Goal: Information Seeking & Learning: Learn about a topic

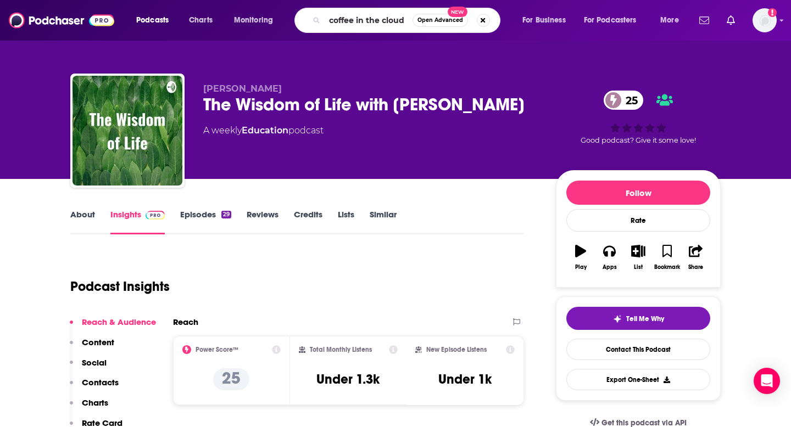
type input "coffee in the clouds"
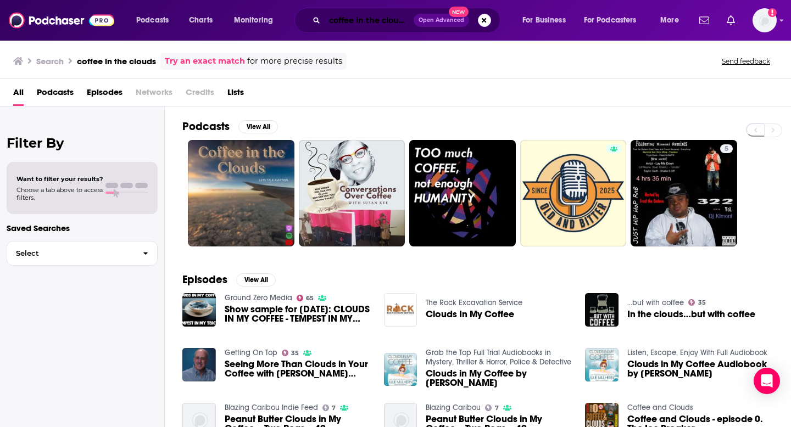
click at [405, 22] on input "coffee in the clouds" at bounding box center [369, 21] width 89 height 18
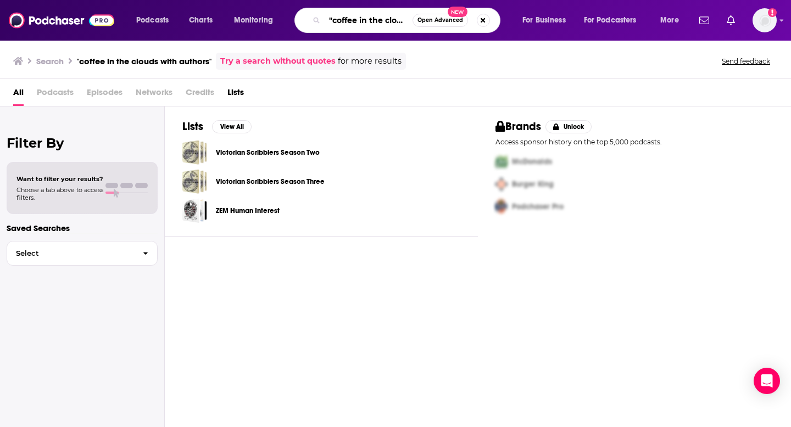
click at [360, 24] on input ""coffee in the clouds with authors"" at bounding box center [369, 21] width 88 height 18
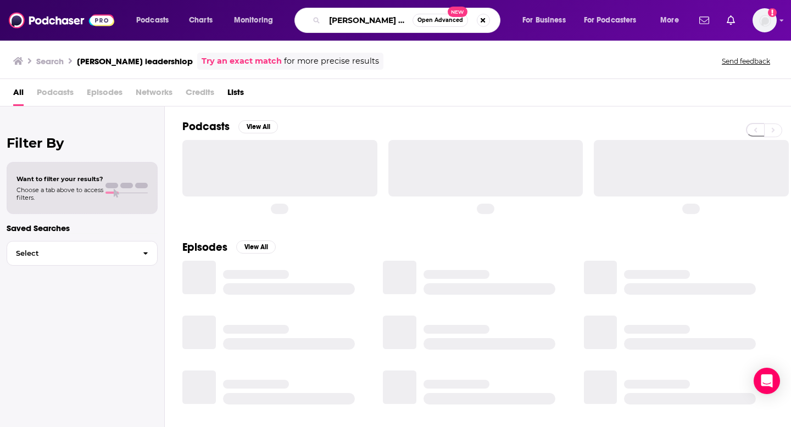
click at [388, 24] on input "[PERSON_NAME] leadershiop" at bounding box center [369, 21] width 88 height 18
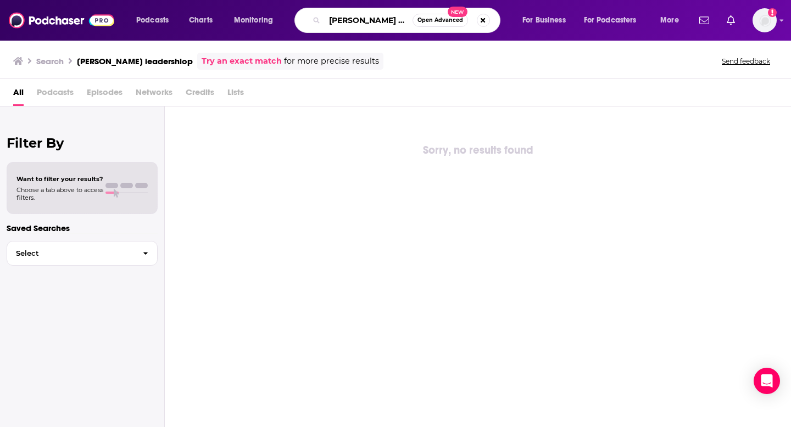
scroll to position [0, 3]
type input "[PERSON_NAME] leadership"
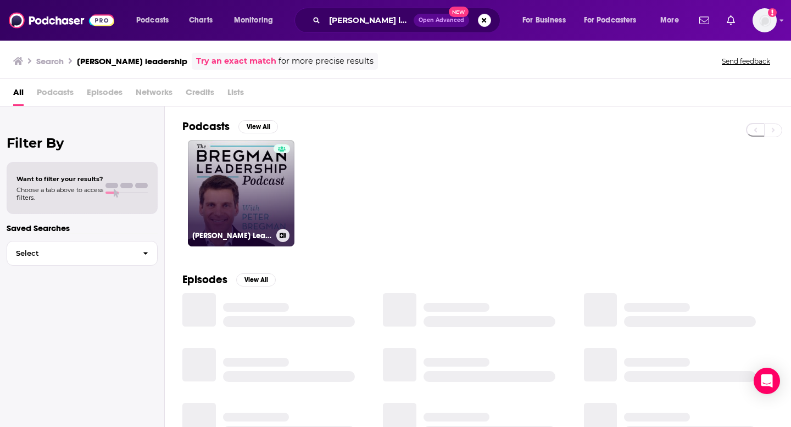
click at [258, 198] on link "[PERSON_NAME] Leadership Podcast" at bounding box center [241, 193] width 107 height 107
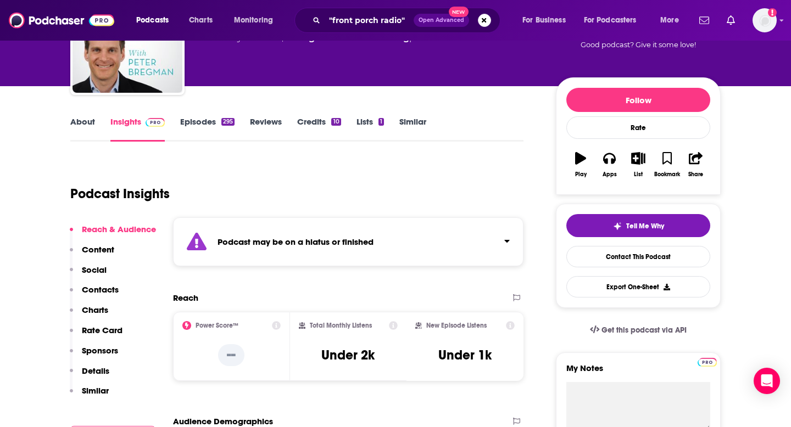
scroll to position [94, 0]
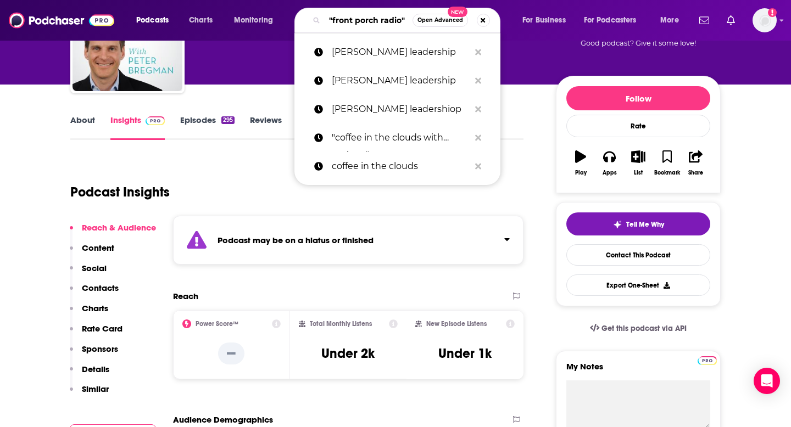
click at [366, 21] on input ""front porch radio"" at bounding box center [369, 21] width 88 height 18
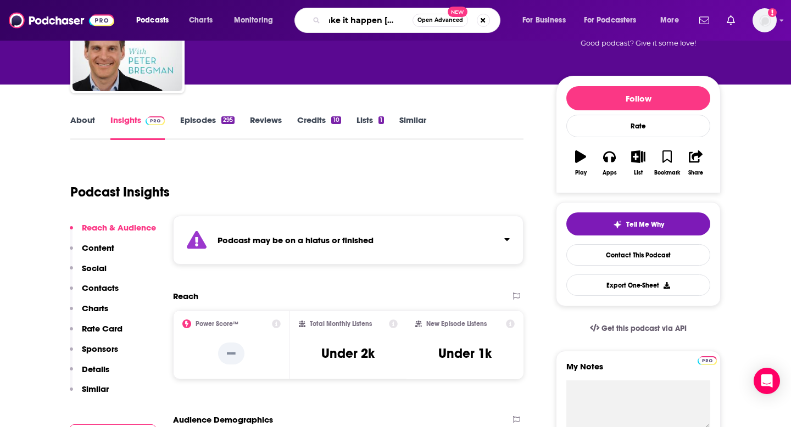
type input "make it happen [DATE]"
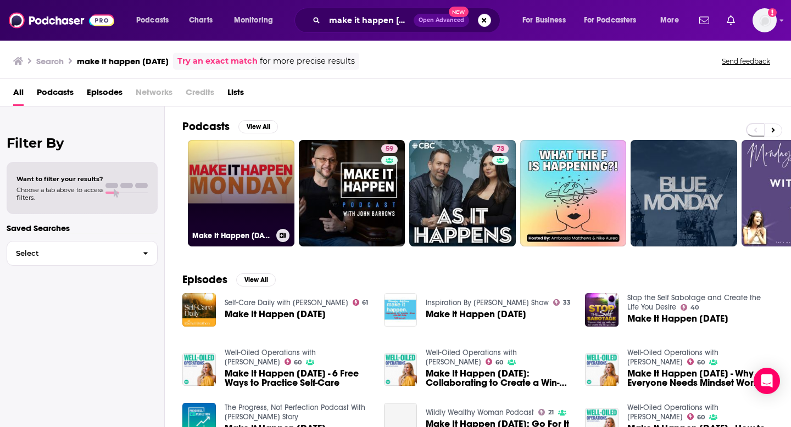
click at [254, 165] on link "Make It Happen [DATE]" at bounding box center [241, 193] width 107 height 107
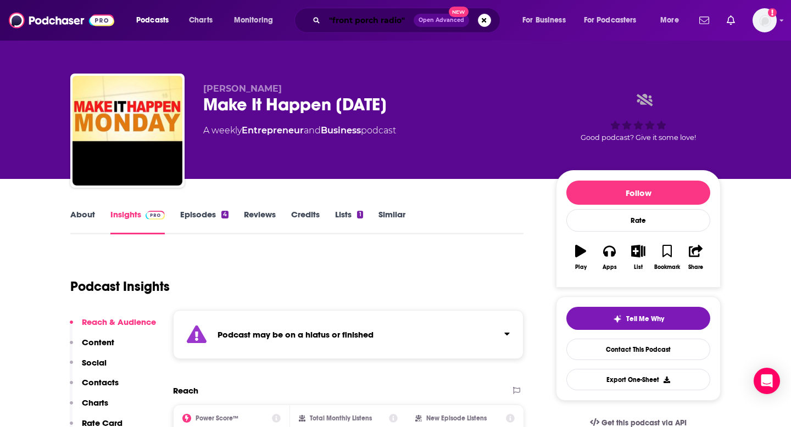
click at [368, 21] on input ""front porch radio"" at bounding box center [369, 21] width 89 height 18
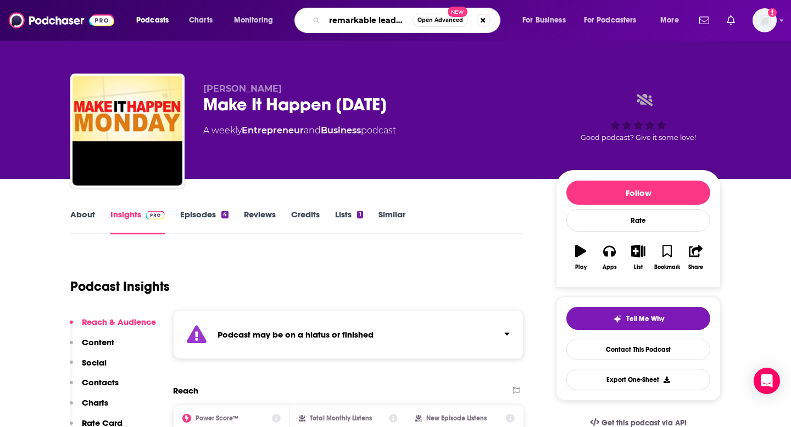
scroll to position [0, 13]
type input "remarkable leadership"
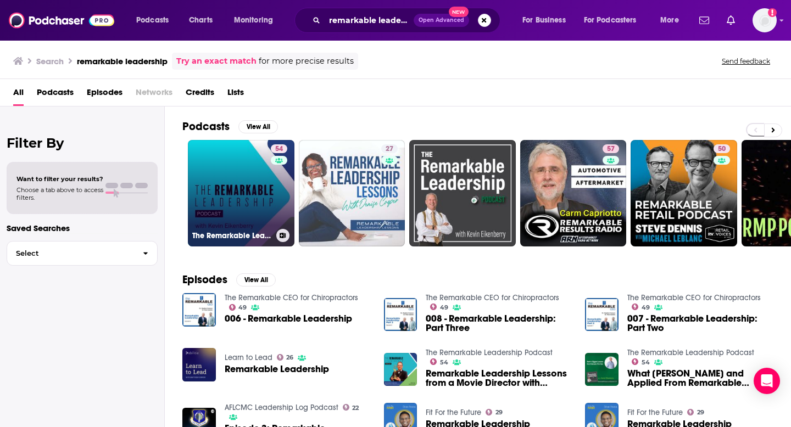
click at [243, 177] on link "54 The Remarkable Leadership Podcast" at bounding box center [241, 193] width 107 height 107
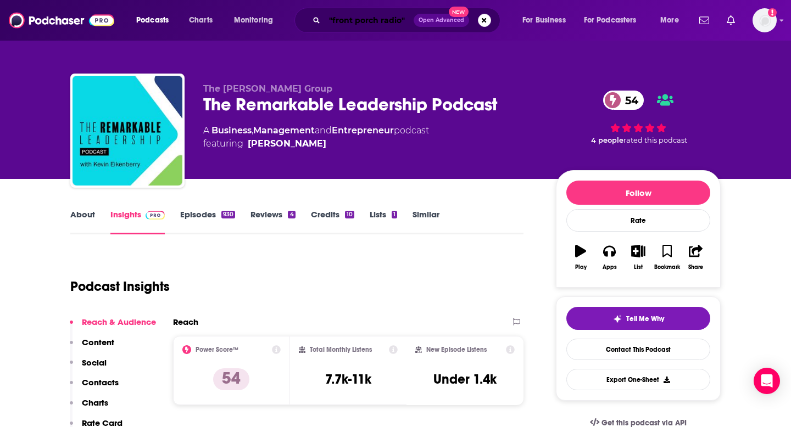
click at [344, 27] on input ""front porch radio"" at bounding box center [369, 21] width 89 height 18
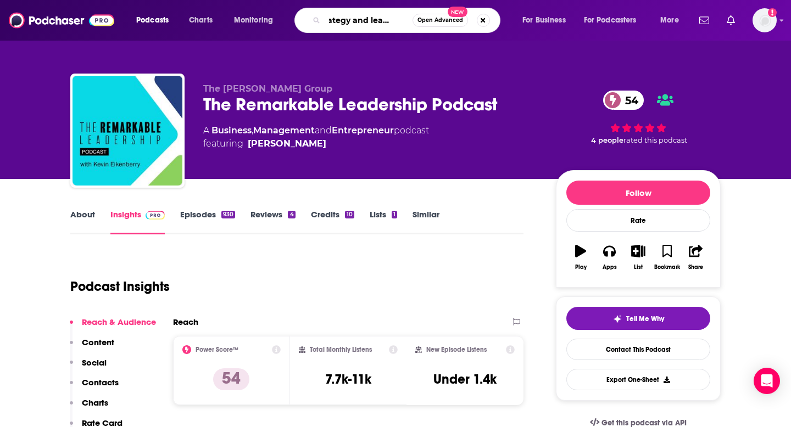
type input "strategy and leadership"
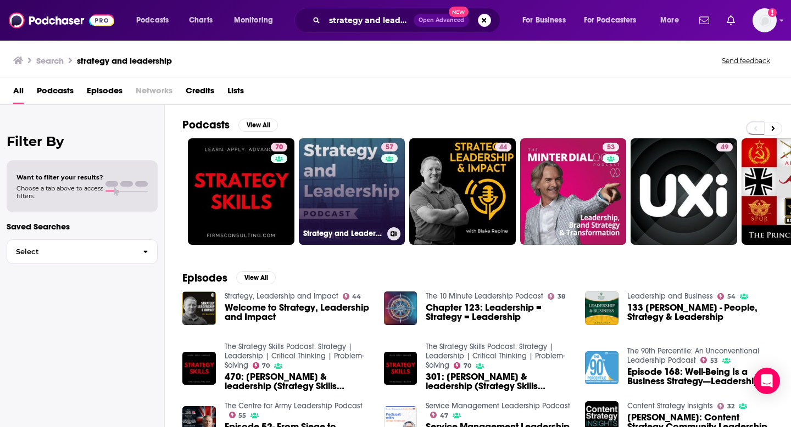
click at [324, 166] on link "57 Strategy and Leadership Podcast" at bounding box center [352, 191] width 107 height 107
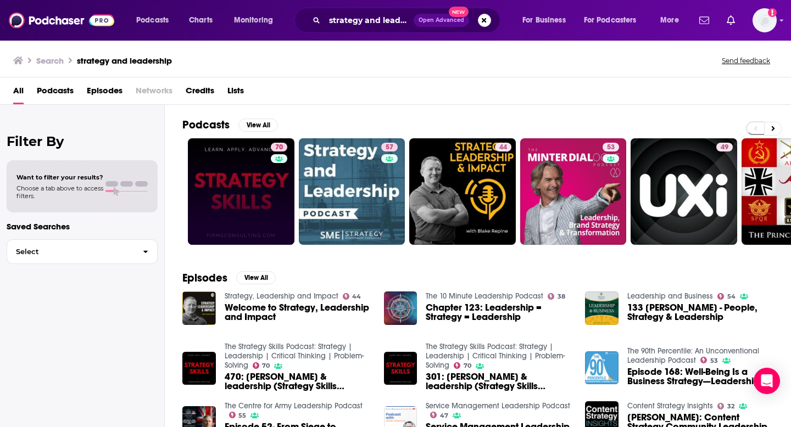
click at [202, 198] on link "70" at bounding box center [241, 191] width 107 height 107
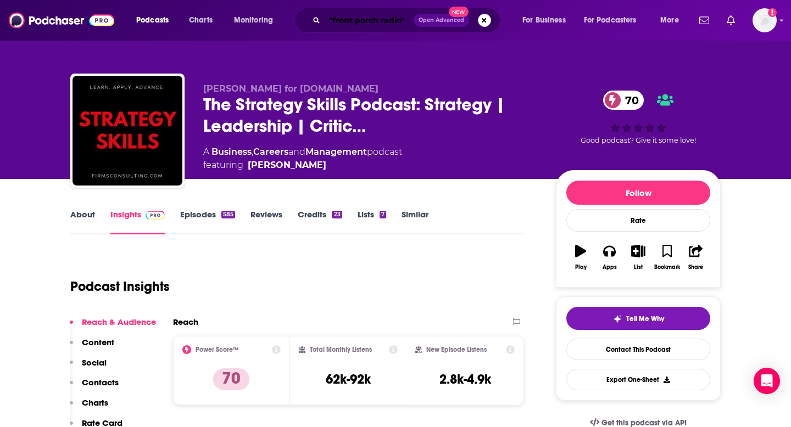
click at [364, 24] on input ""front porch radio"" at bounding box center [369, 21] width 89 height 18
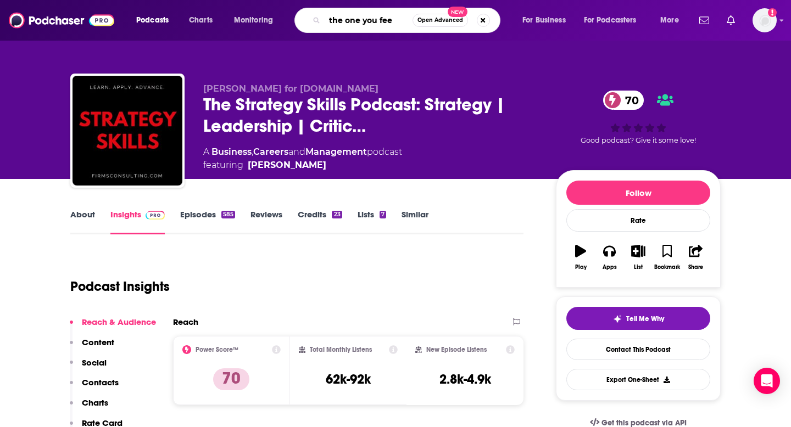
type input "the one you feed"
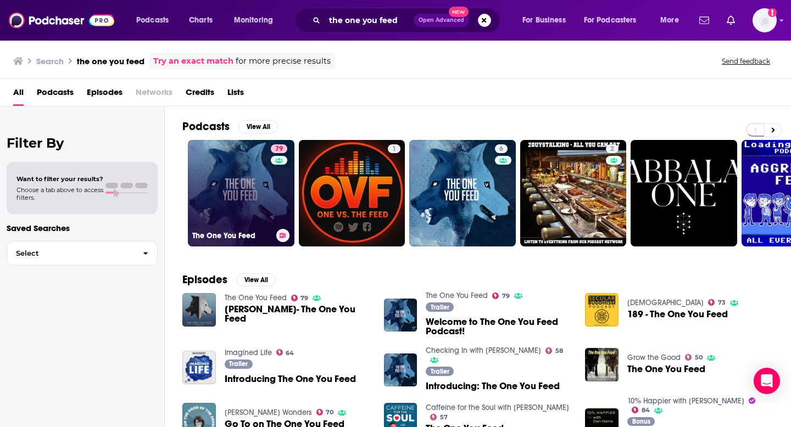
click at [248, 187] on link "79 The One You Feed" at bounding box center [241, 193] width 107 height 107
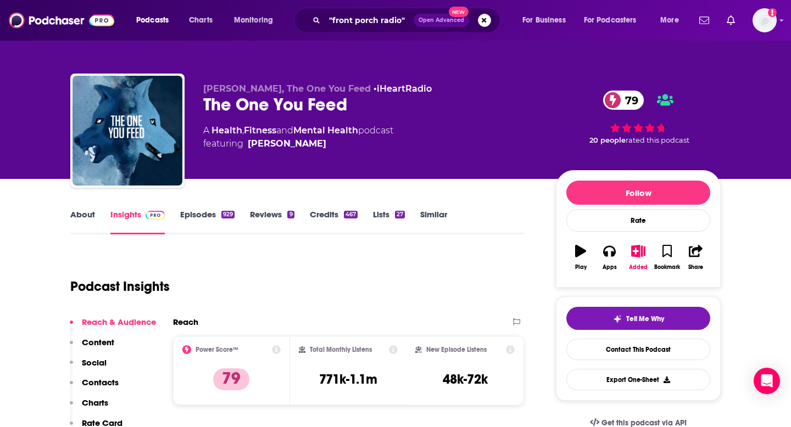
scroll to position [22, 0]
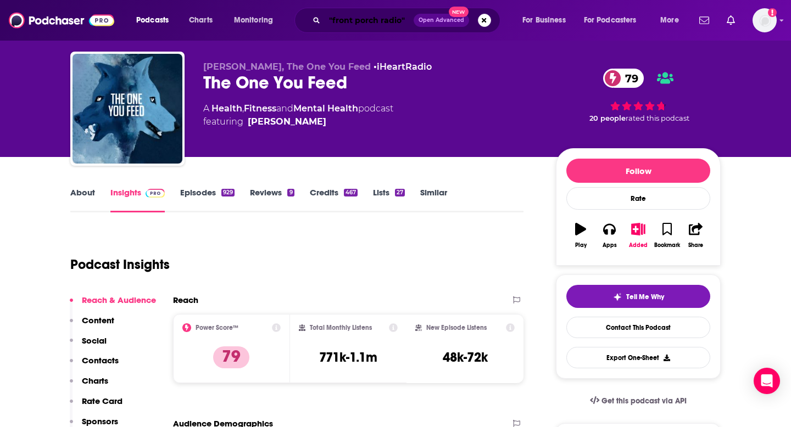
click at [380, 19] on input ""front porch radio"" at bounding box center [369, 21] width 89 height 18
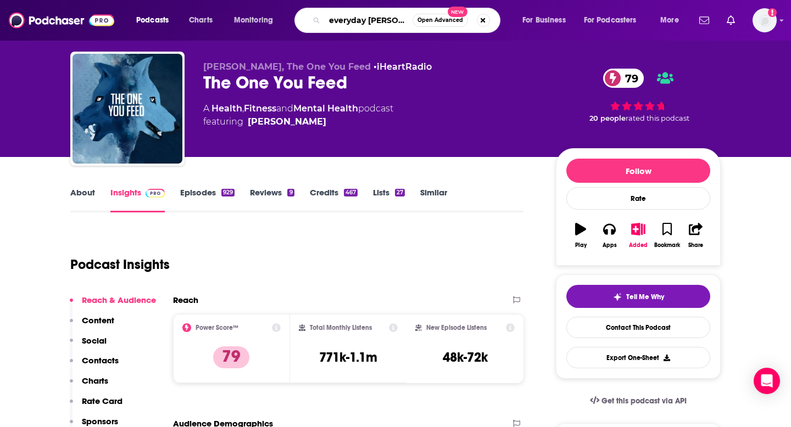
type input "everyday better"
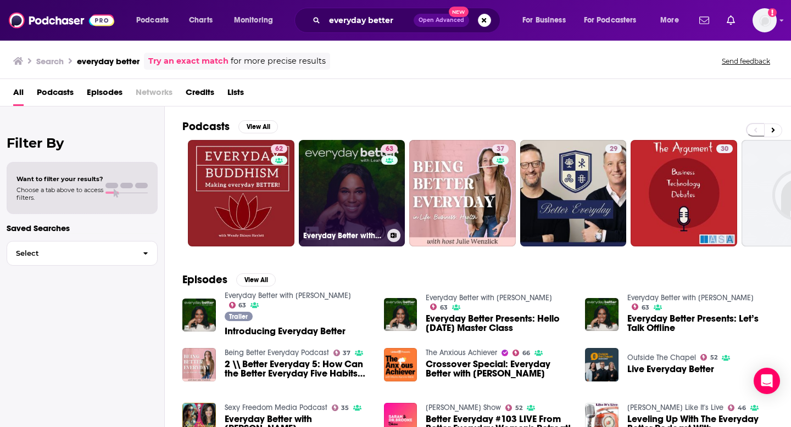
click at [338, 200] on link "63 Everyday Better with [PERSON_NAME]" at bounding box center [352, 193] width 107 height 107
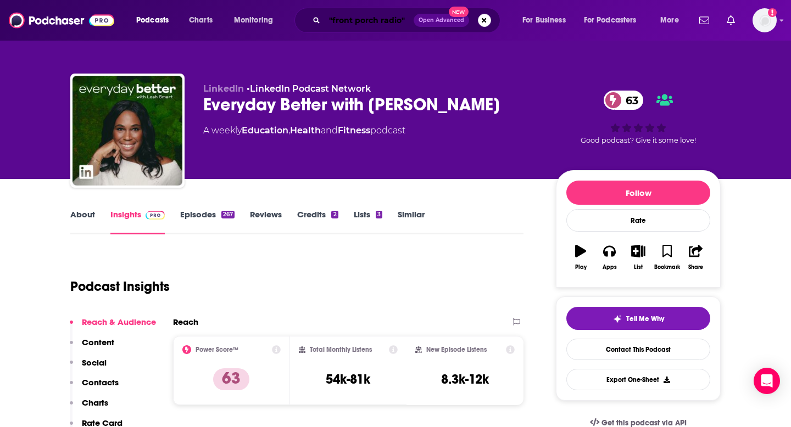
click at [347, 22] on input ""front porch radio"" at bounding box center [369, 21] width 89 height 18
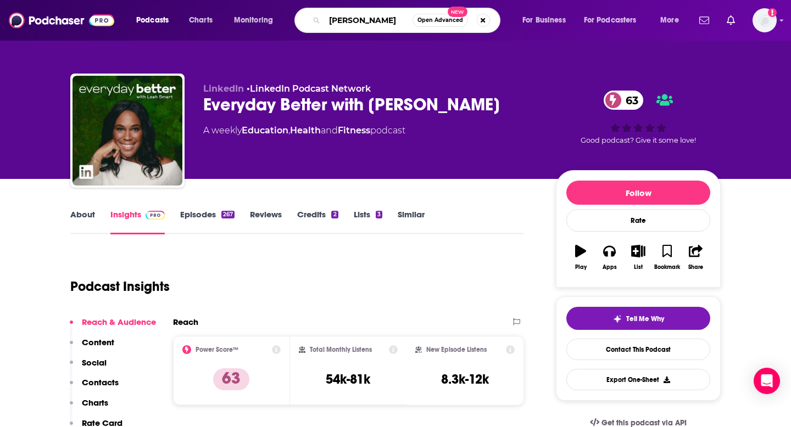
type input "[PERSON_NAME]"
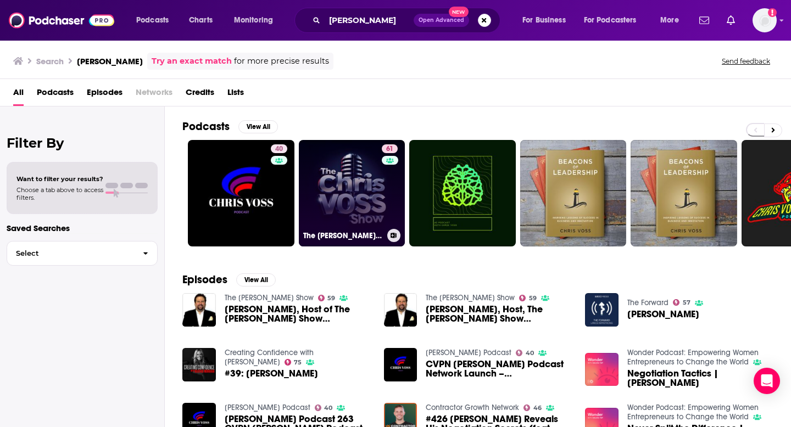
click at [331, 180] on link "61 The [PERSON_NAME] Show" at bounding box center [352, 193] width 107 height 107
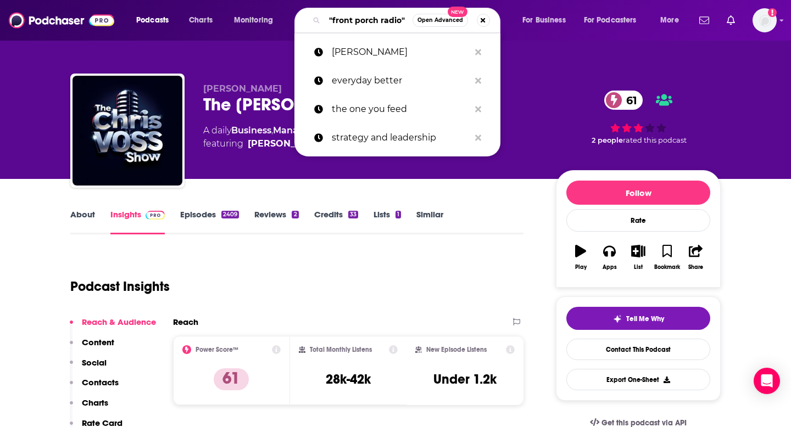
click at [387, 16] on input ""front porch radio"" at bounding box center [369, 21] width 88 height 18
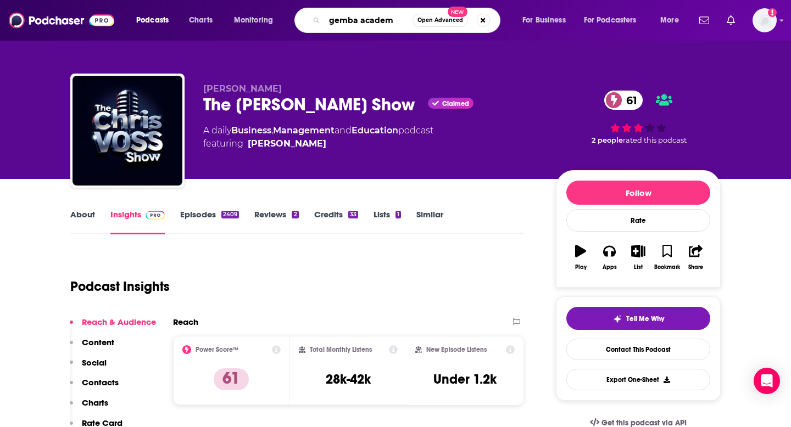
type input "gemba academy"
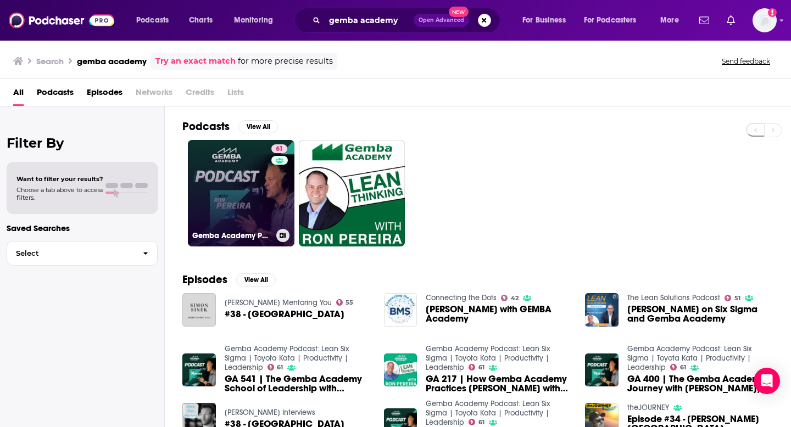
click at [204, 198] on link "61 Gemba Academy Podcast: Lean Six Sigma | Toyota Kata | Productivity | Leaders…" at bounding box center [241, 193] width 107 height 107
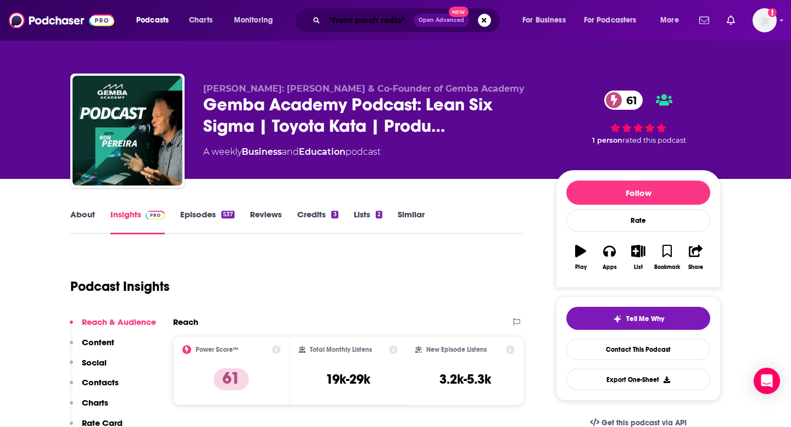
click at [338, 19] on input ""front porch radio"" at bounding box center [369, 21] width 89 height 18
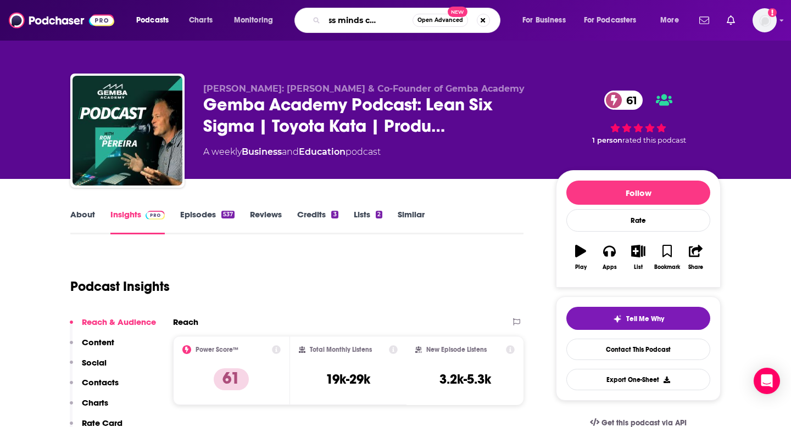
type input "business minds coffee chat"
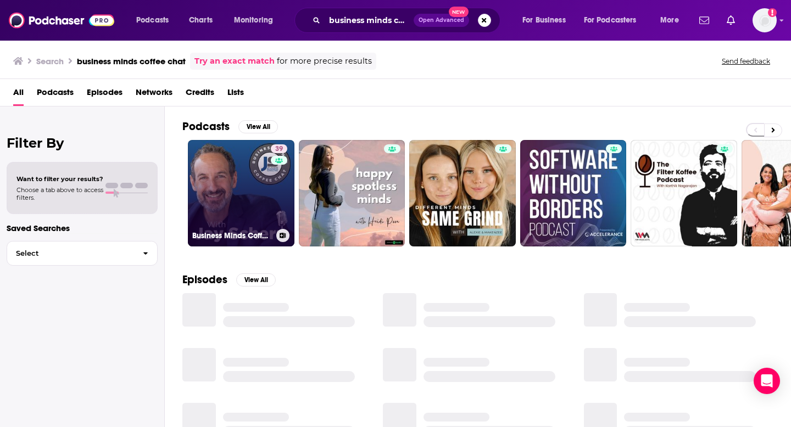
click at [233, 167] on link "39 Business Minds Coffee Chat" at bounding box center [241, 193] width 107 height 107
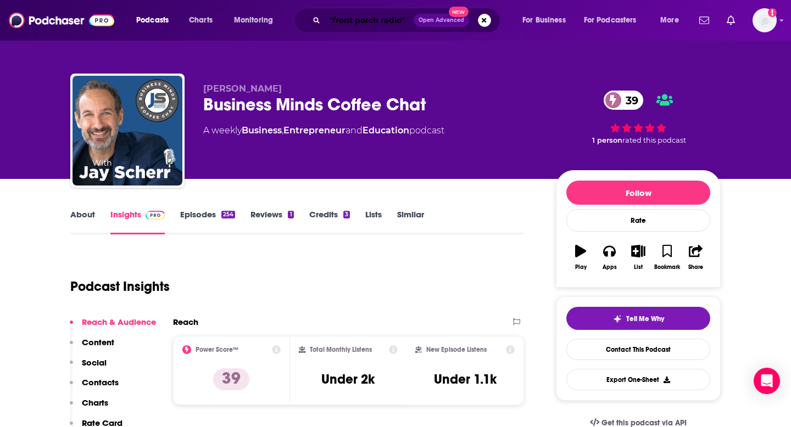
click at [348, 24] on input ""front porch radio"" at bounding box center [369, 21] width 89 height 18
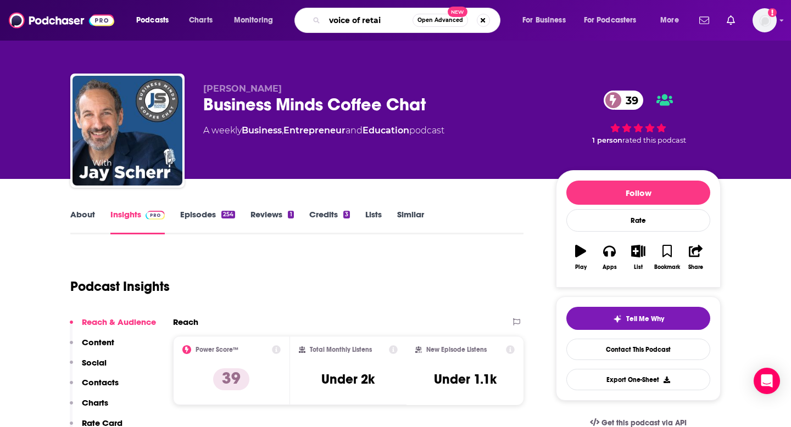
type input "voice of retail"
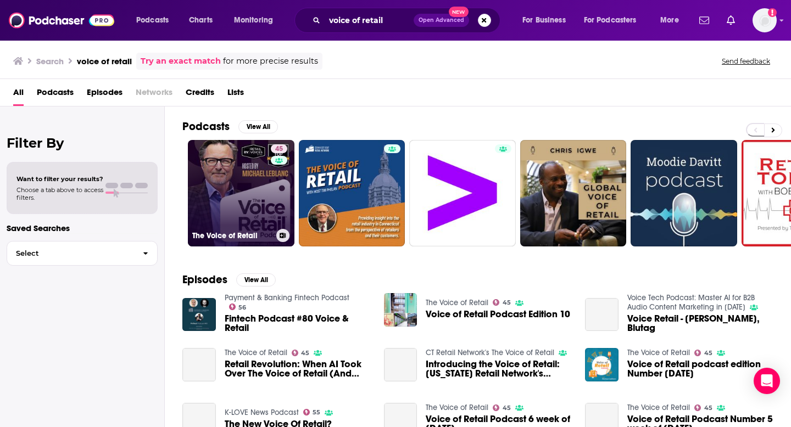
click at [200, 172] on link "45 The Voice of Retail" at bounding box center [241, 193] width 107 height 107
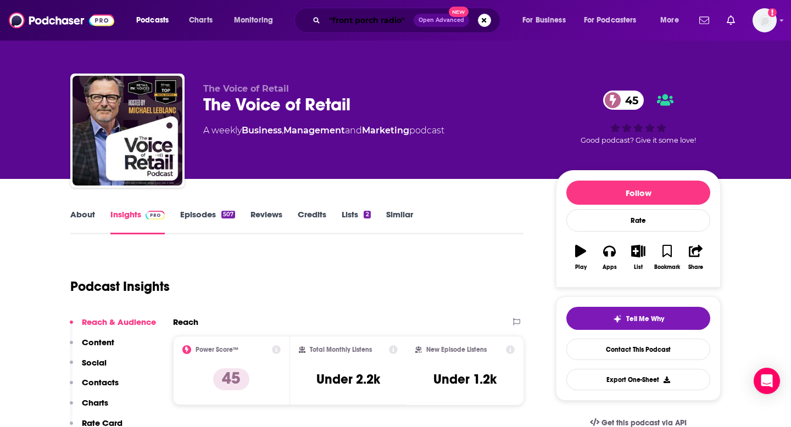
click at [356, 20] on input ""front porch radio"" at bounding box center [369, 21] width 89 height 18
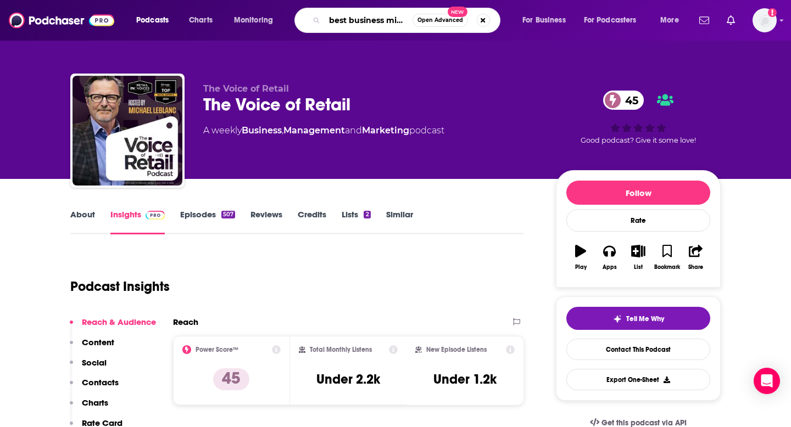
type input "best business minds"
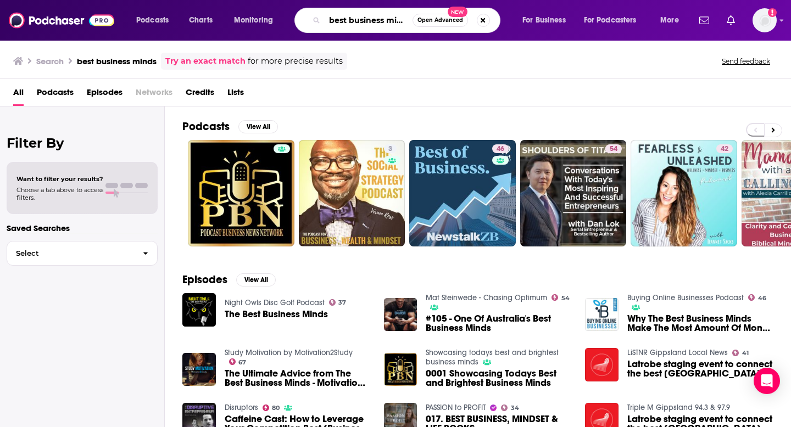
click at [351, 13] on input "best business minds" at bounding box center [369, 21] width 88 height 18
type input "leadership development news"
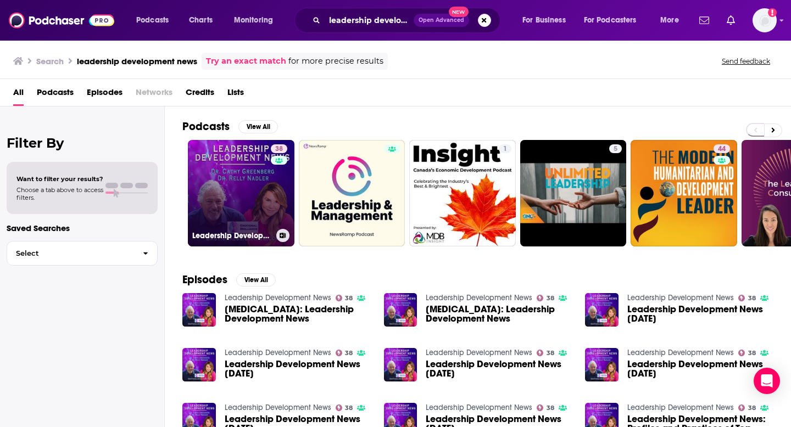
click at [211, 163] on link "38 Leadership Development News" at bounding box center [241, 193] width 107 height 107
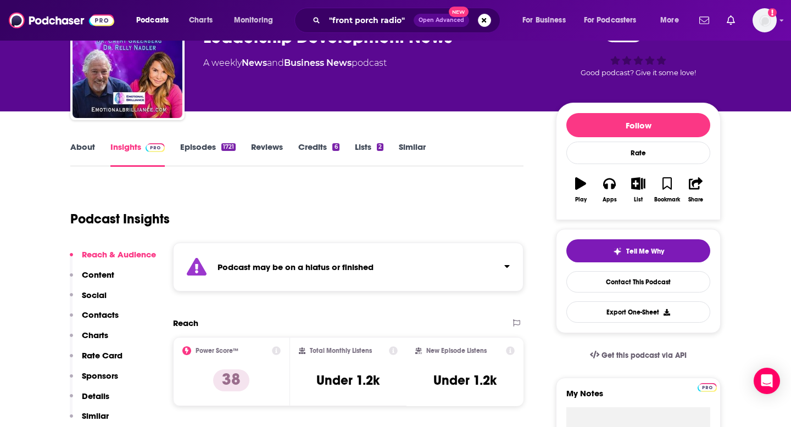
scroll to position [88, 0]
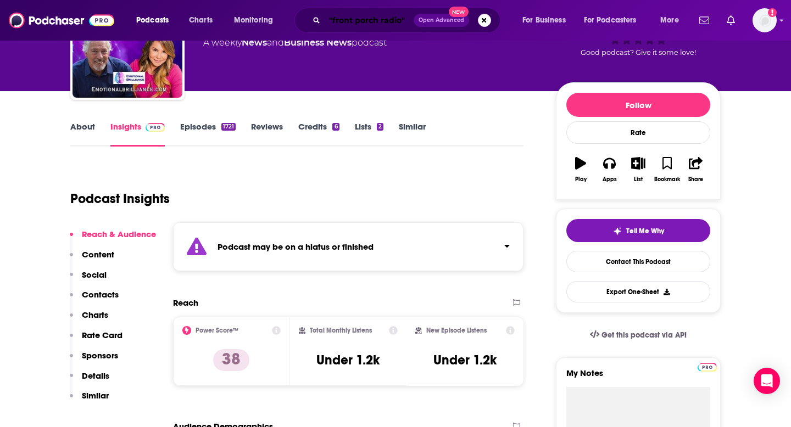
click at [339, 15] on input ""front porch radio"" at bounding box center [369, 21] width 89 height 18
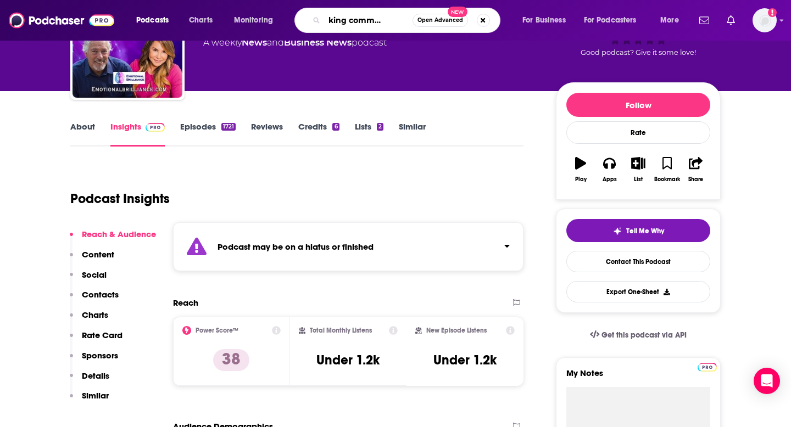
type input "rethinking communication"
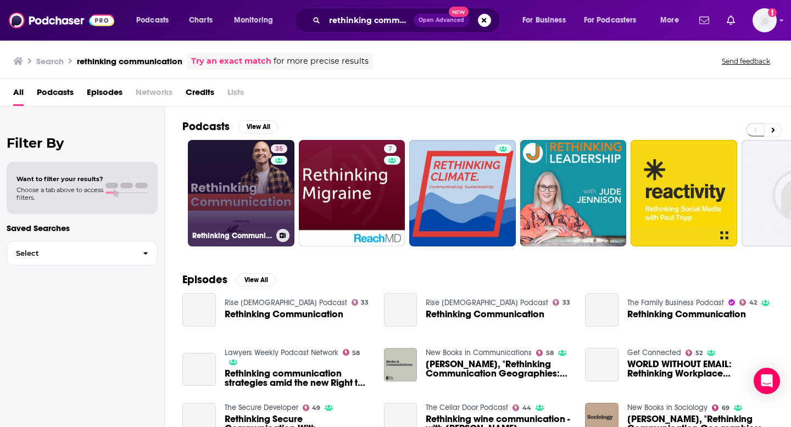
click at [229, 183] on link "35 Rethinking Communication" at bounding box center [241, 193] width 107 height 107
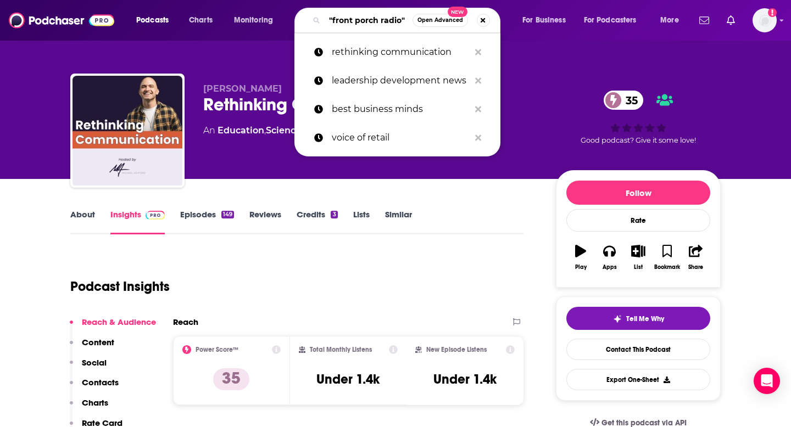
click at [348, 20] on input ""front porch radio"" at bounding box center [369, 21] width 88 height 18
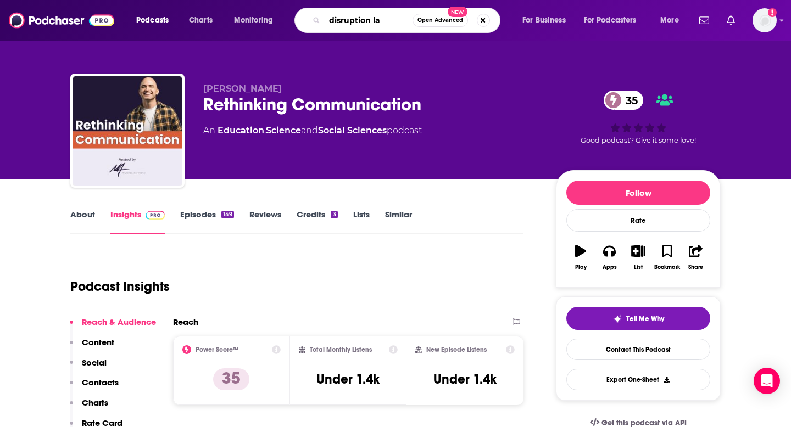
type input "disruption lab"
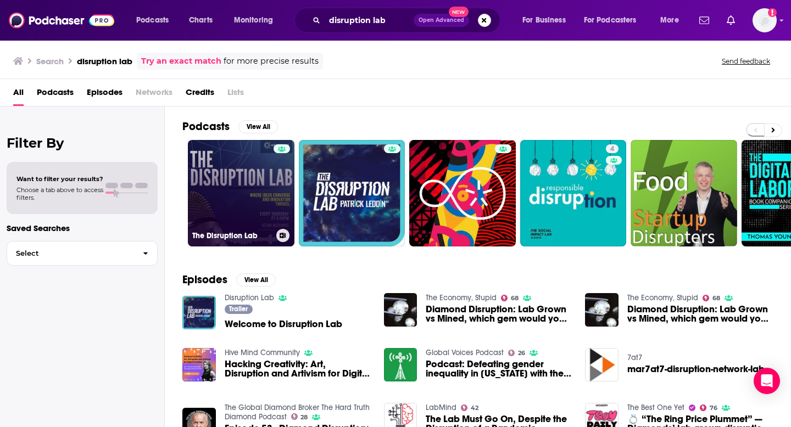
click at [220, 180] on link "The Disruption Lab" at bounding box center [241, 193] width 107 height 107
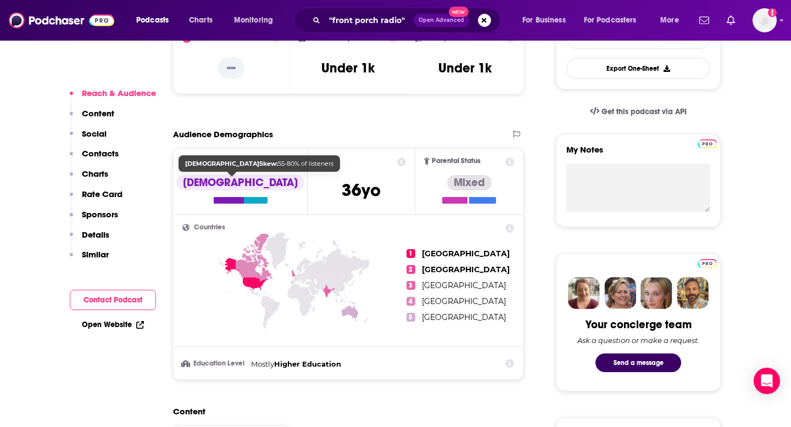
scroll to position [316, 0]
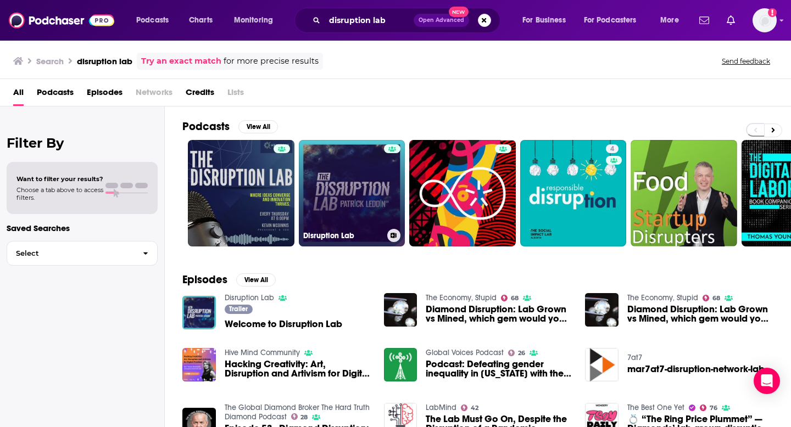
click at [325, 202] on link "Disruption Lab" at bounding box center [352, 193] width 107 height 107
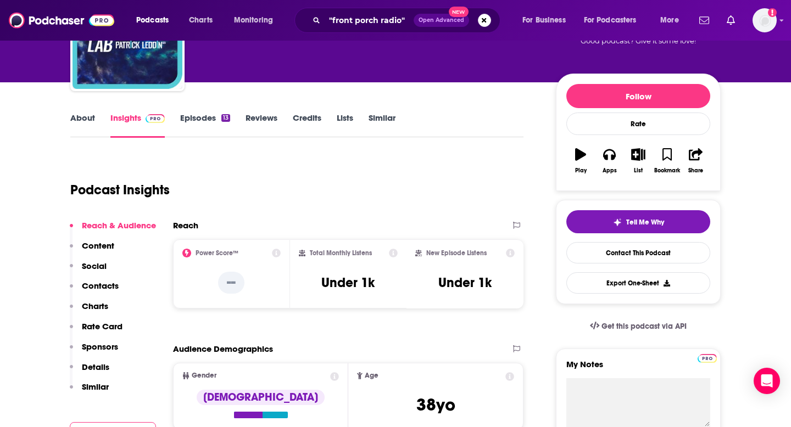
scroll to position [98, 0]
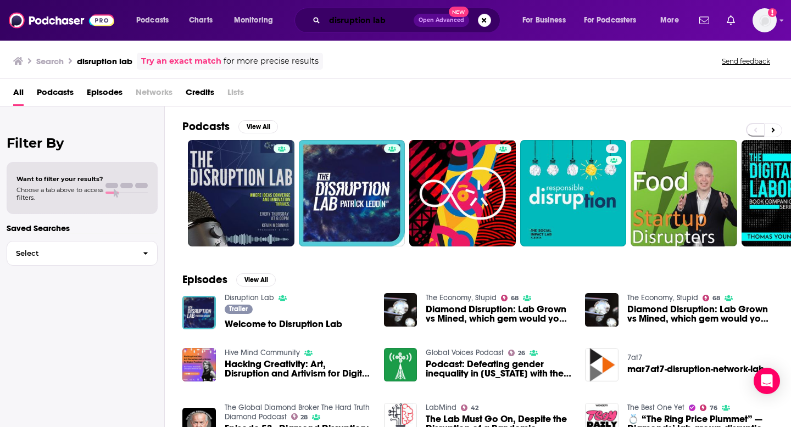
click at [350, 20] on input "disruption lab" at bounding box center [369, 21] width 89 height 18
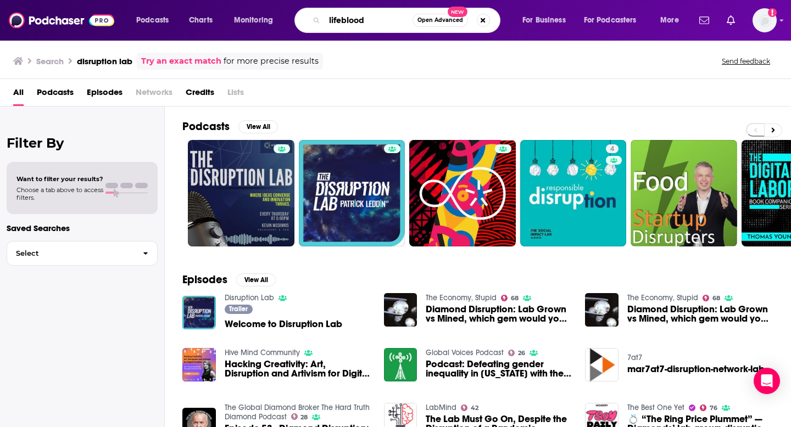
type input "lifeblood"
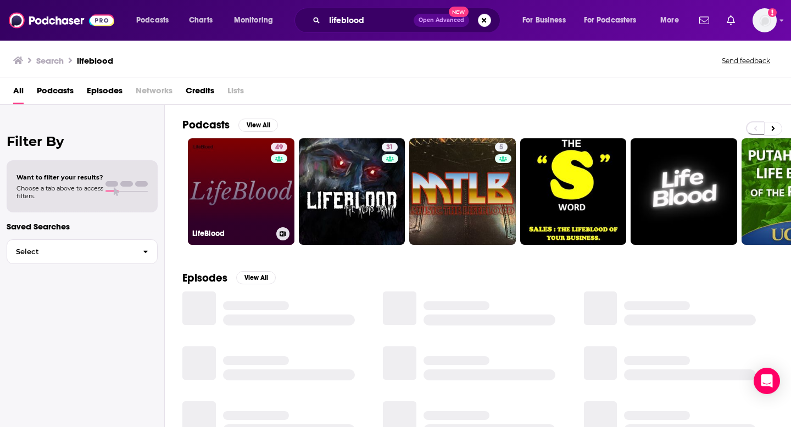
click at [237, 186] on link "49 LifeBlood" at bounding box center [241, 191] width 107 height 107
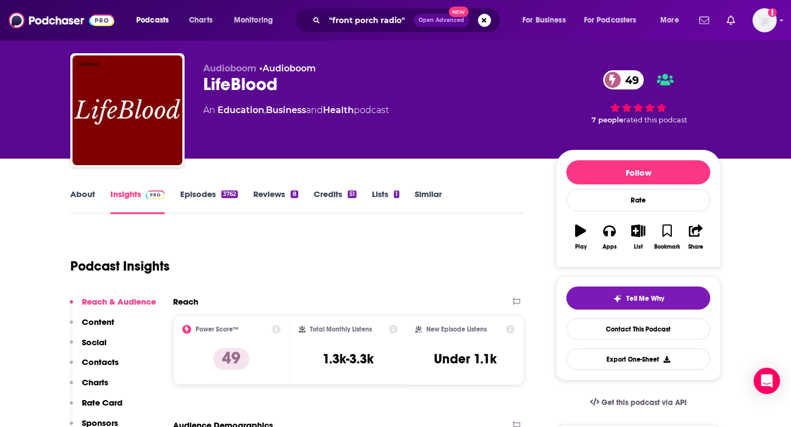
scroll to position [22, 0]
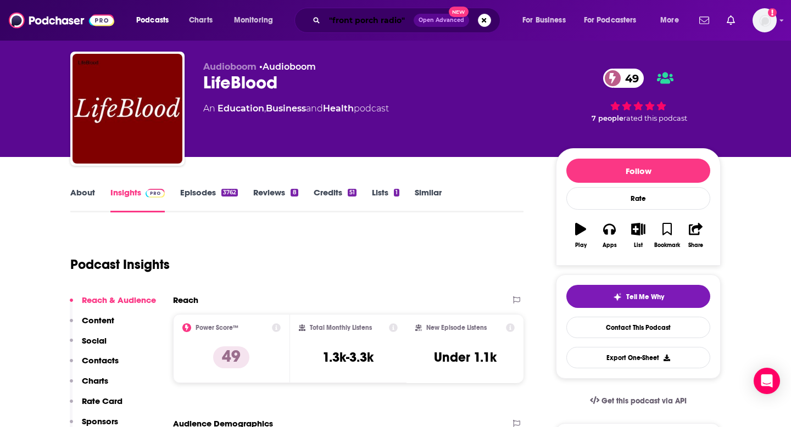
click at [342, 15] on input ""front porch radio"" at bounding box center [369, 21] width 89 height 18
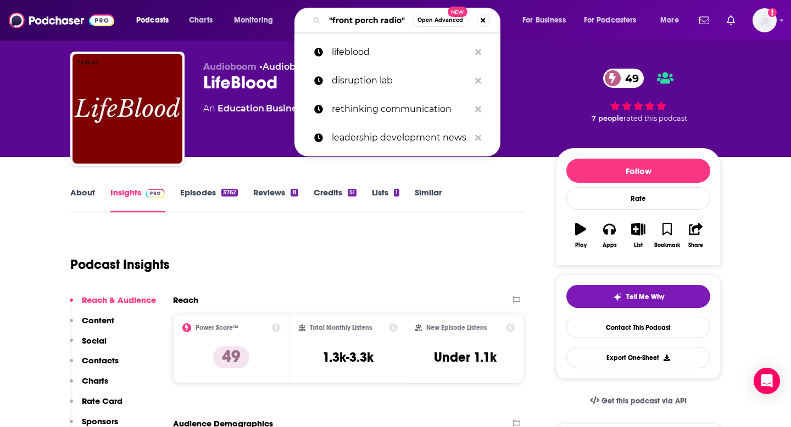
click at [342, 15] on input ""front porch radio"" at bounding box center [369, 21] width 88 height 18
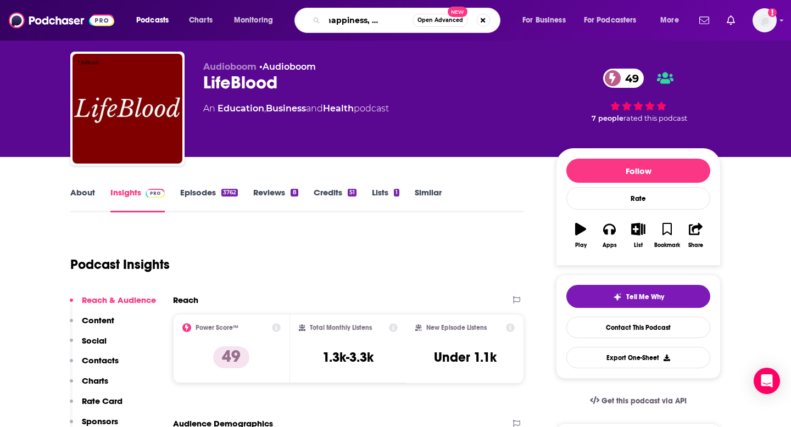
scroll to position [0, 33]
type input "love, happiness, and success"
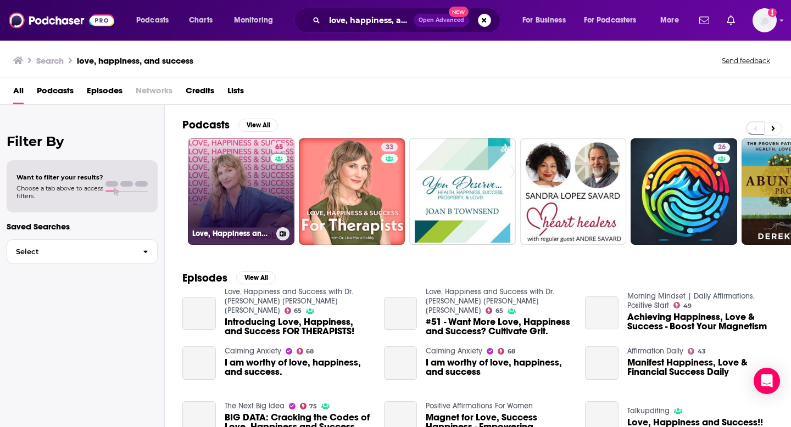
click at [207, 174] on link "65 Love, Happiness and Success with Dr. [PERSON_NAME] [PERSON_NAME] [PERSON_NAM…" at bounding box center [241, 191] width 107 height 107
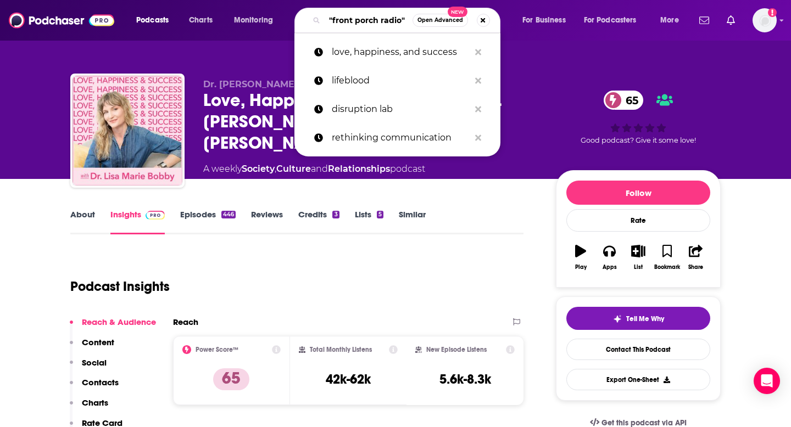
click at [342, 23] on input ""front porch radio"" at bounding box center [369, 21] width 88 height 18
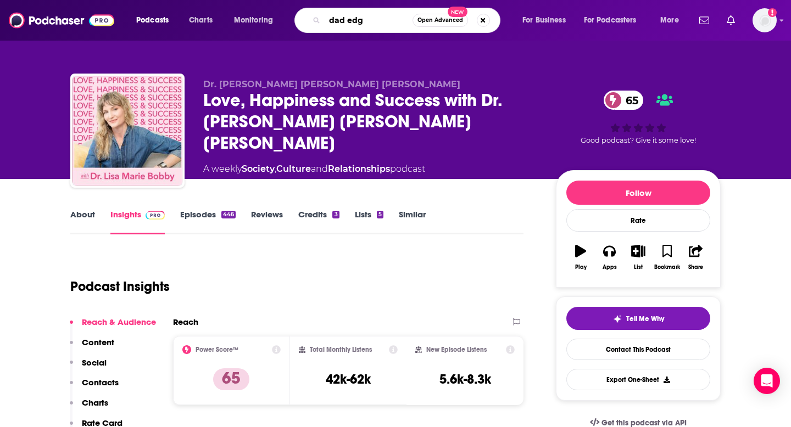
type input "dad edge"
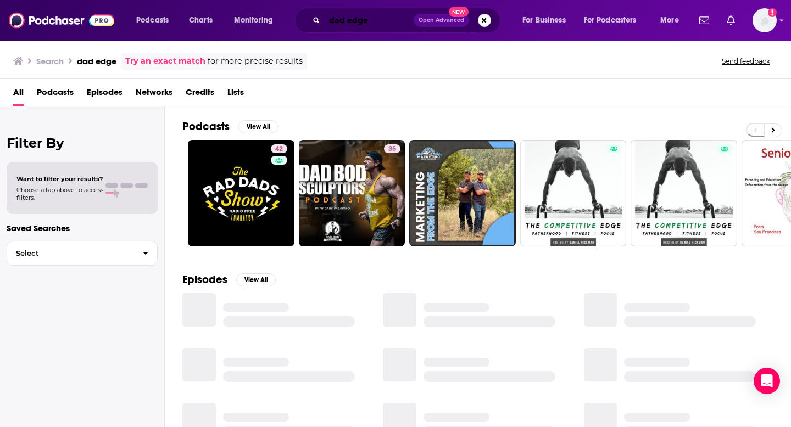
click at [342, 22] on input "dad edge" at bounding box center [369, 21] width 89 height 18
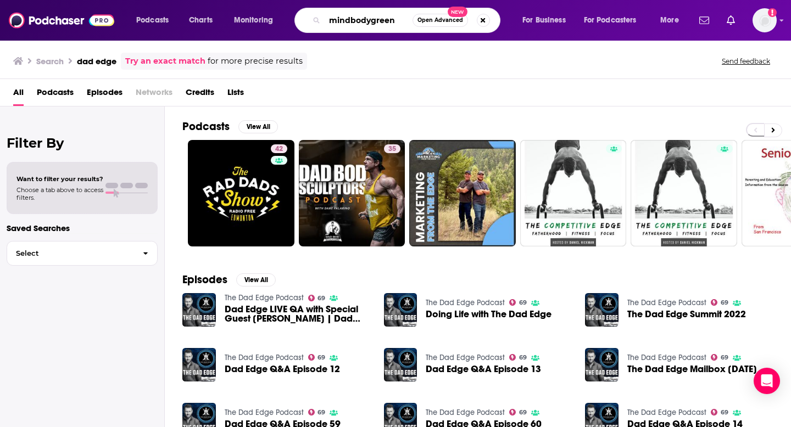
type input "mindbodygreen"
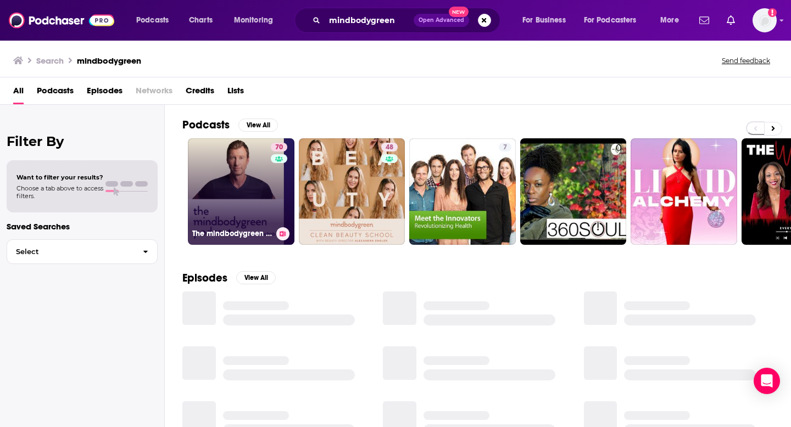
click at [218, 187] on link "70 The mindbodygreen Podcast" at bounding box center [241, 191] width 107 height 107
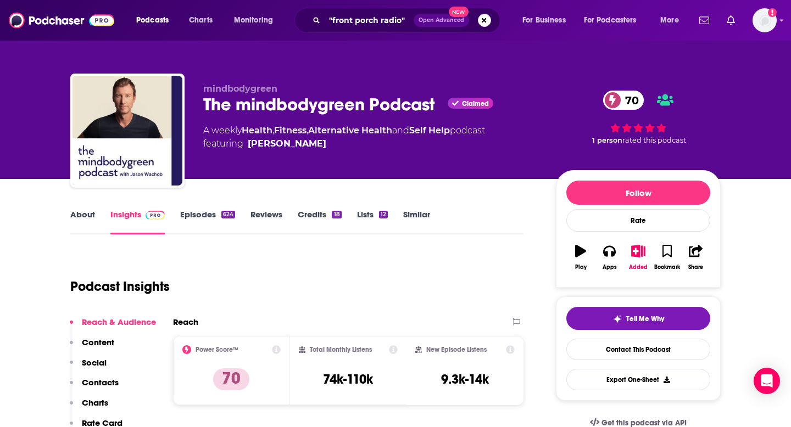
click at [353, 29] on div ""front porch radio" Open Advanced New" at bounding box center [397, 20] width 206 height 25
click at [350, 25] on input ""front porch radio"" at bounding box center [369, 21] width 89 height 18
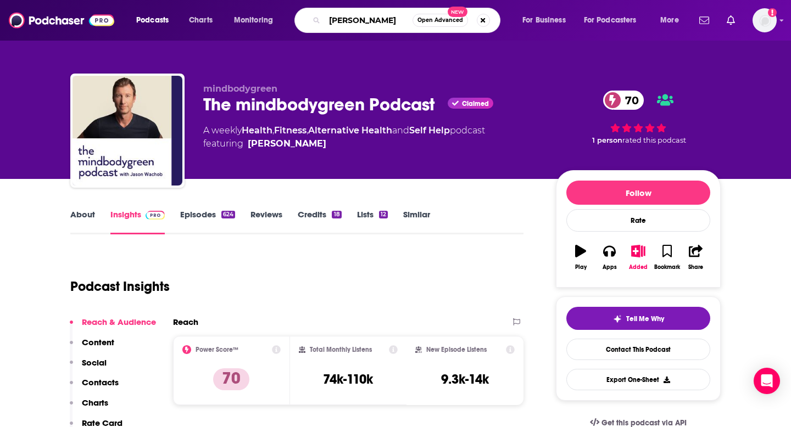
type input "[PERSON_NAME]"
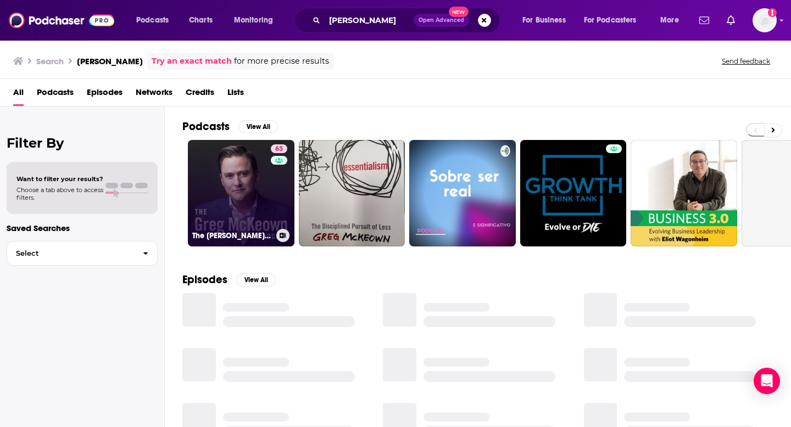
click at [200, 183] on link "63 The [PERSON_NAME] Podcast" at bounding box center [241, 193] width 107 height 107
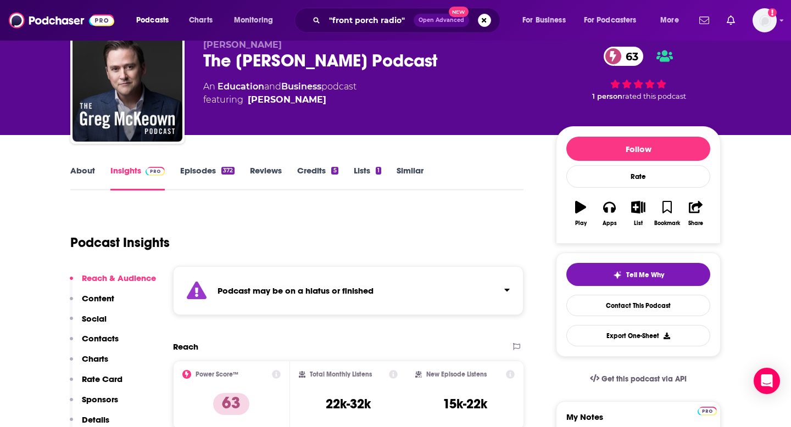
scroll to position [66, 0]
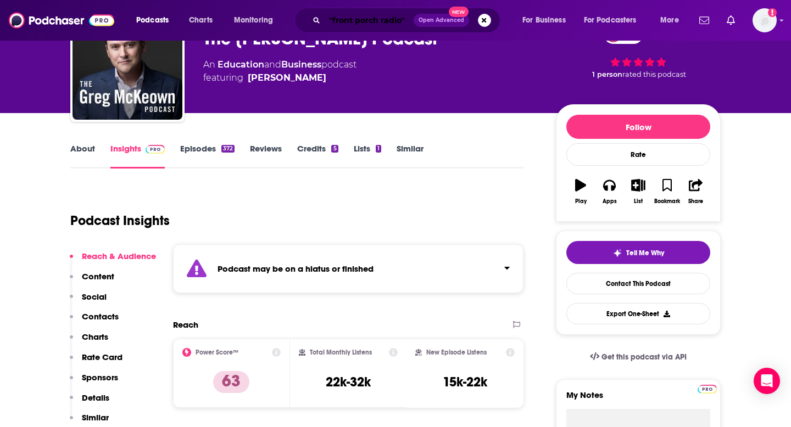
click at [344, 24] on input ""front porch radio"" at bounding box center [369, 21] width 89 height 18
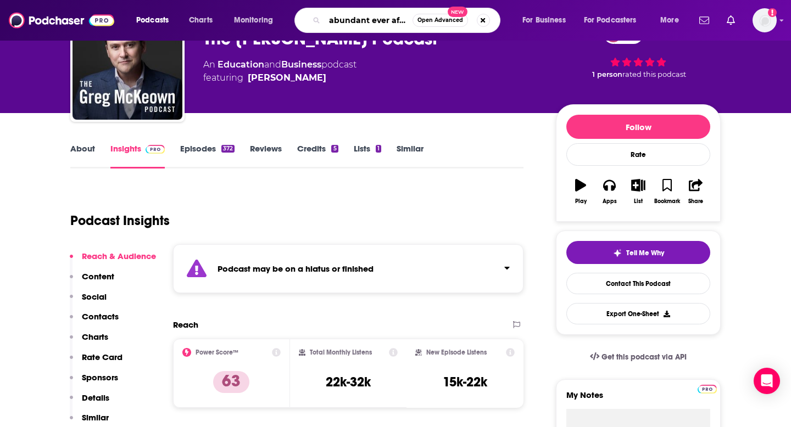
type input "abundant ever after"
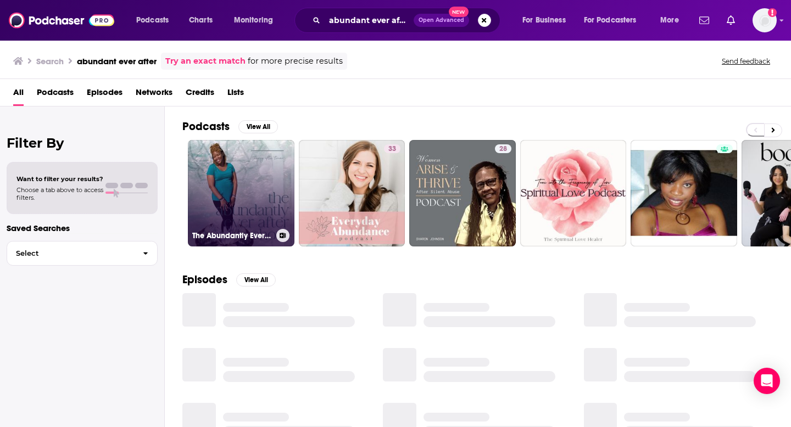
click at [248, 179] on link "The Abundantly Ever After Show" at bounding box center [241, 193] width 107 height 107
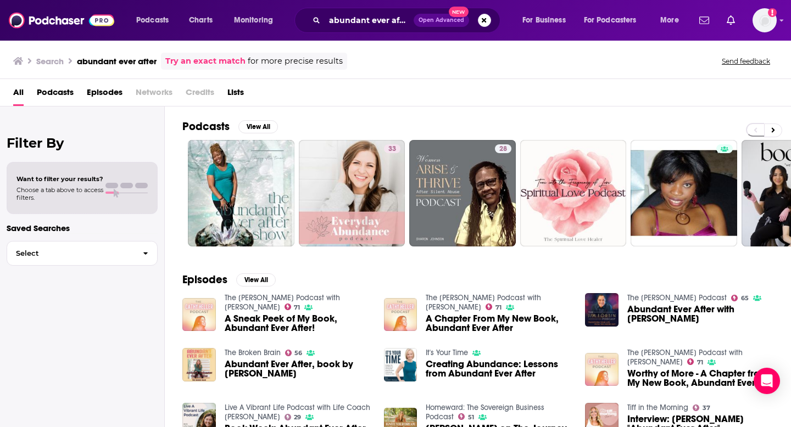
click at [197, 64] on link "Try an exact match" at bounding box center [205, 61] width 80 height 13
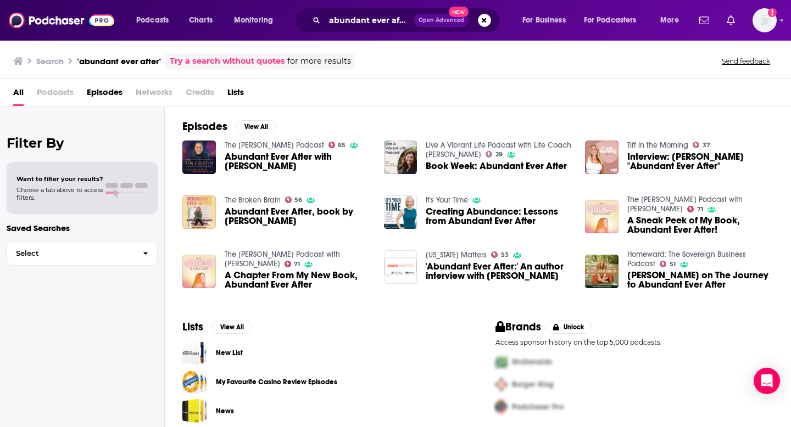
click at [237, 161] on span "Abundant Ever After with [PERSON_NAME]" at bounding box center [298, 161] width 146 height 19
click at [59, 94] on span "Podcasts" at bounding box center [55, 94] width 37 height 23
click at [360, 24] on input ""abundant ever after"" at bounding box center [369, 21] width 89 height 18
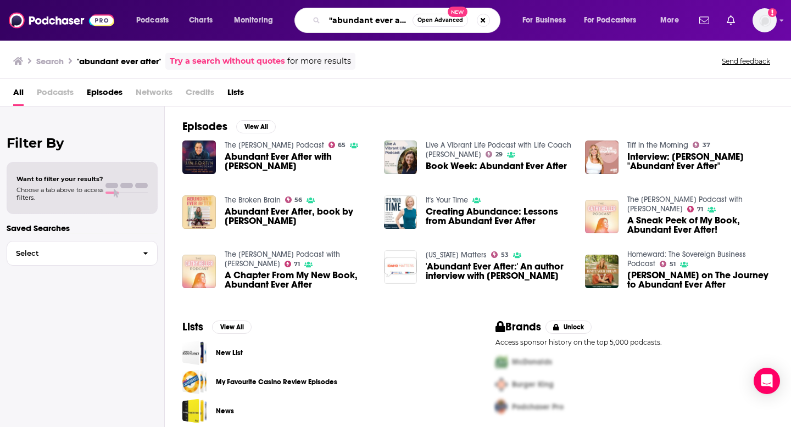
click at [360, 24] on input ""abundant ever after"" at bounding box center [369, 21] width 88 height 18
type input "nlp and hypnosis coaching"
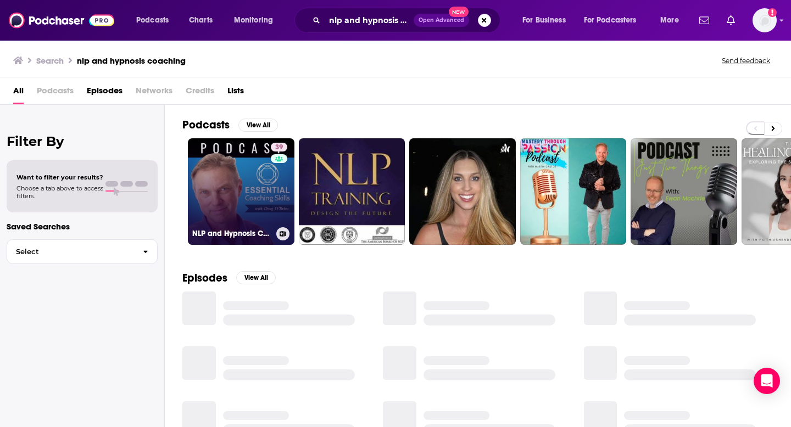
click at [247, 187] on link "39 NLP and Hypnosis Coaching Podcast | Personal Development, Success Stories, a…" at bounding box center [241, 191] width 107 height 107
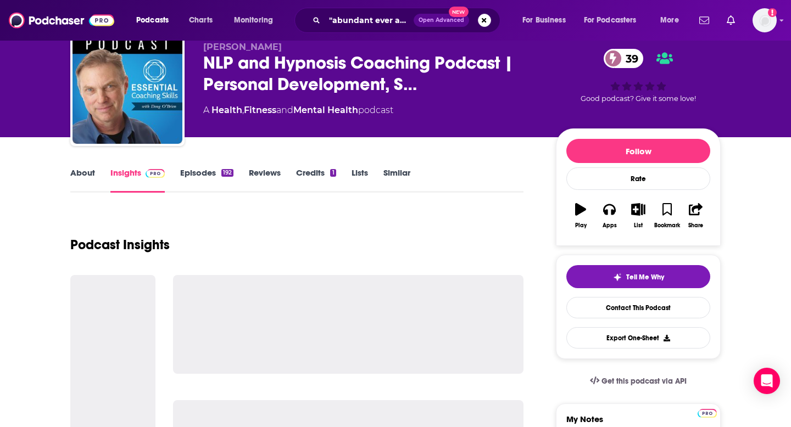
scroll to position [44, 0]
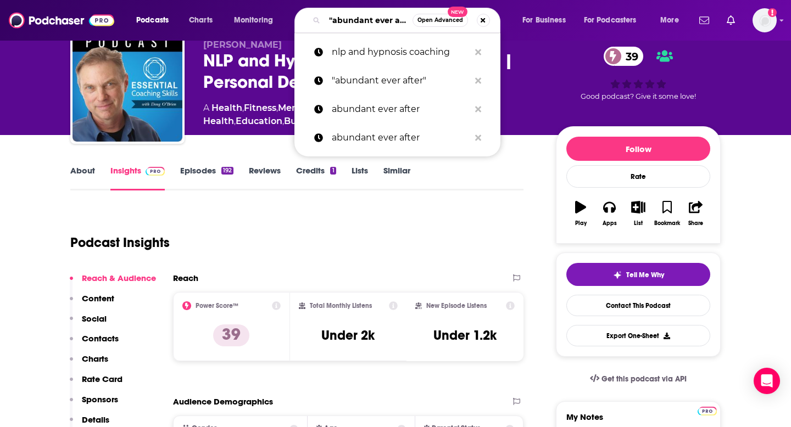
click at [345, 19] on input ""abundant ever after"" at bounding box center [369, 21] width 88 height 18
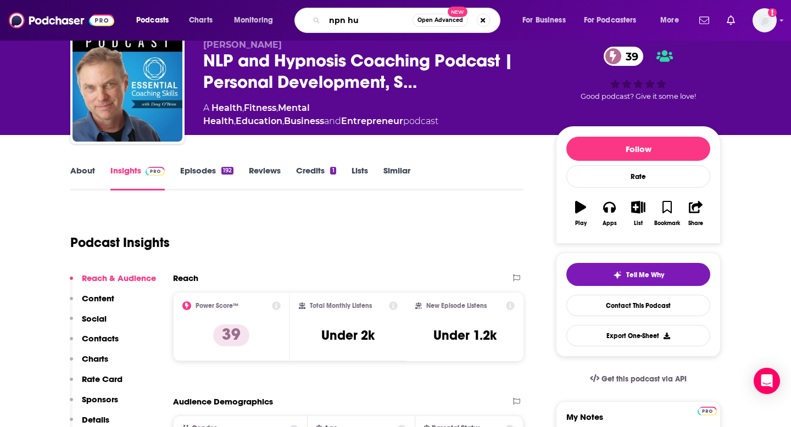
type input "npn hub"
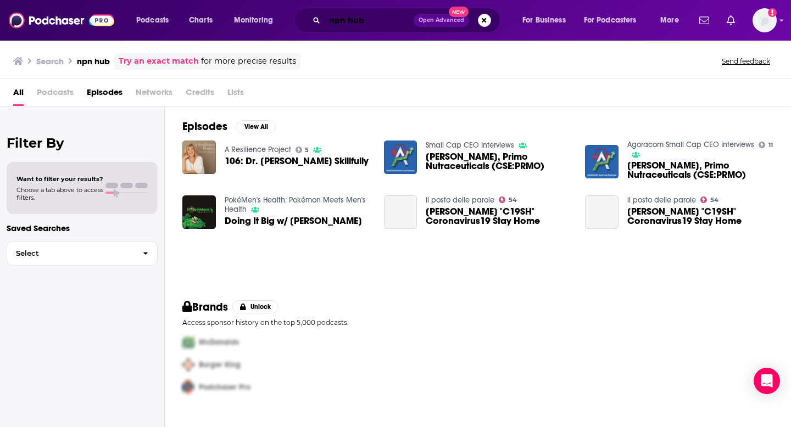
click at [348, 20] on input "npn hub" at bounding box center [369, 21] width 89 height 18
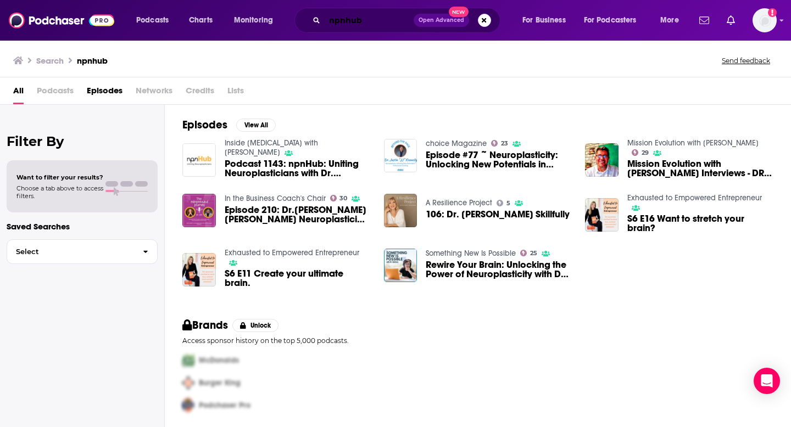
click at [355, 21] on input "npnhub" at bounding box center [369, 21] width 89 height 18
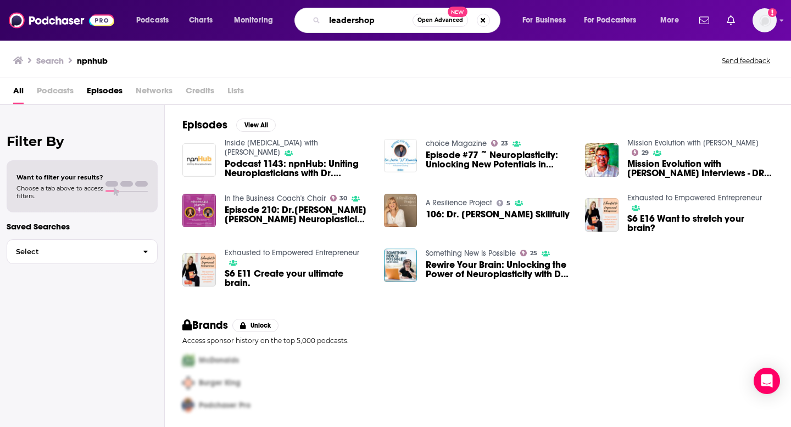
type input "leadershop"
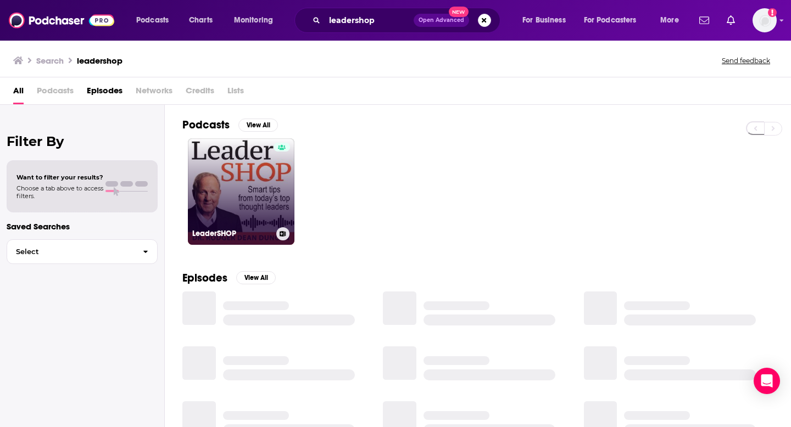
click at [223, 193] on link "LeaderSHOP" at bounding box center [241, 191] width 107 height 107
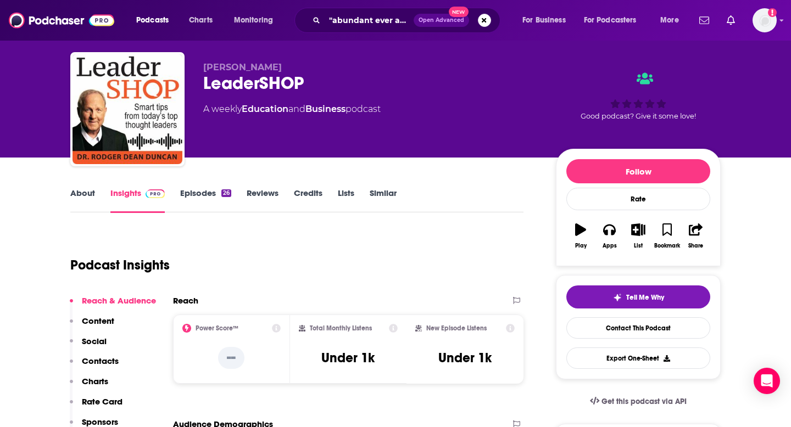
scroll to position [44, 0]
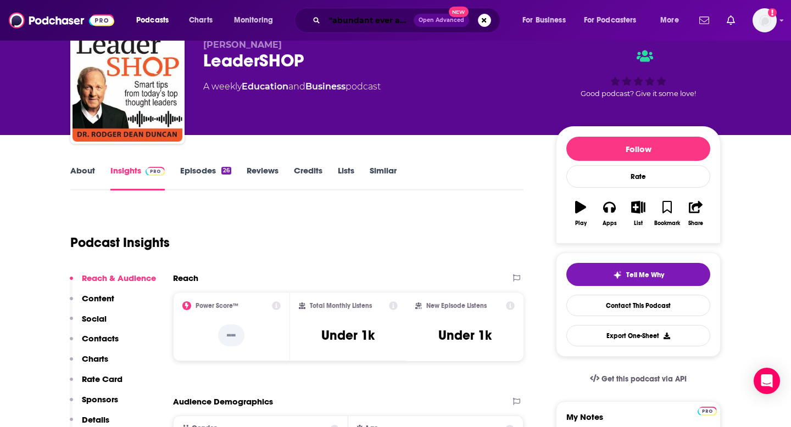
click at [347, 20] on input ""abundant ever after"" at bounding box center [369, 21] width 89 height 18
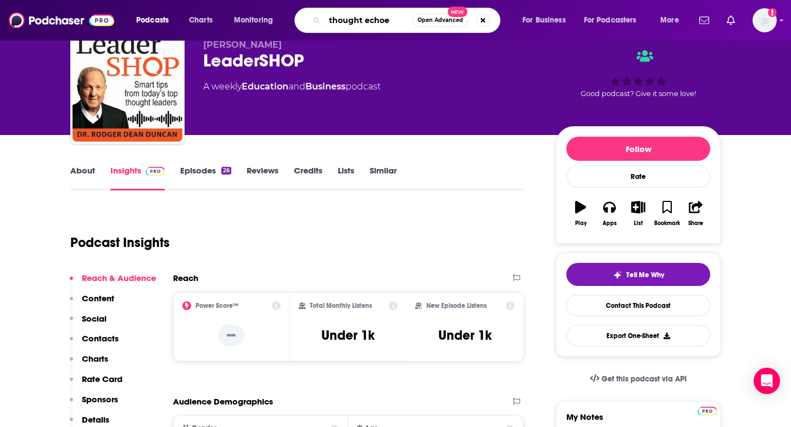
type input "thought echoes"
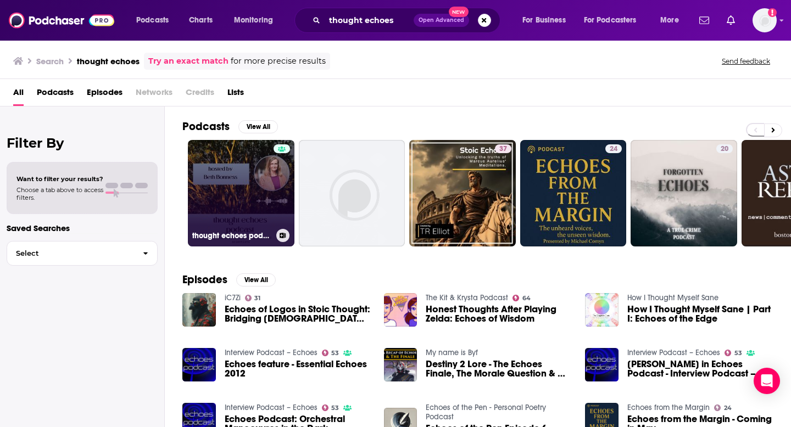
click at [219, 186] on link "thought echoes podcast" at bounding box center [241, 193] width 107 height 107
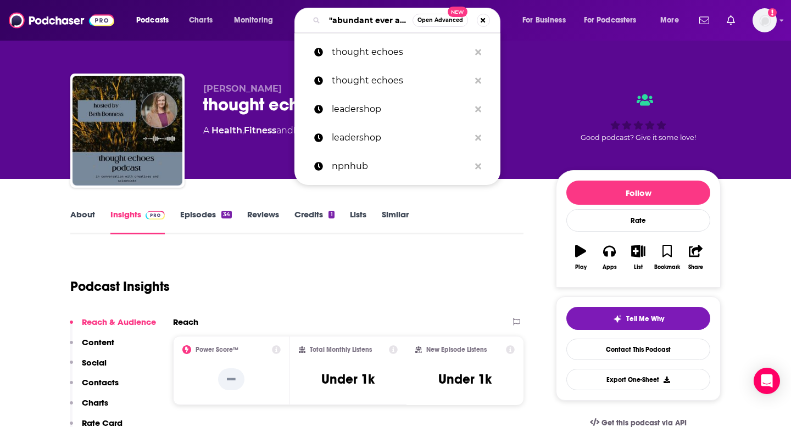
click at [360, 18] on input ""abundant ever after"" at bounding box center [369, 21] width 88 height 18
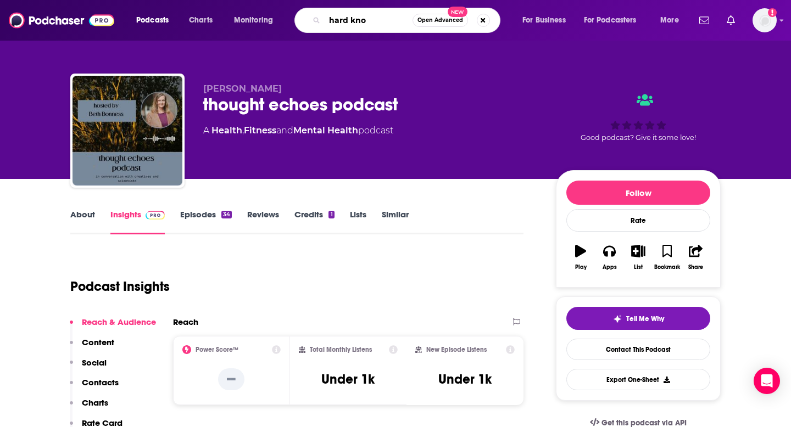
type input "hard [PERSON_NAME]"
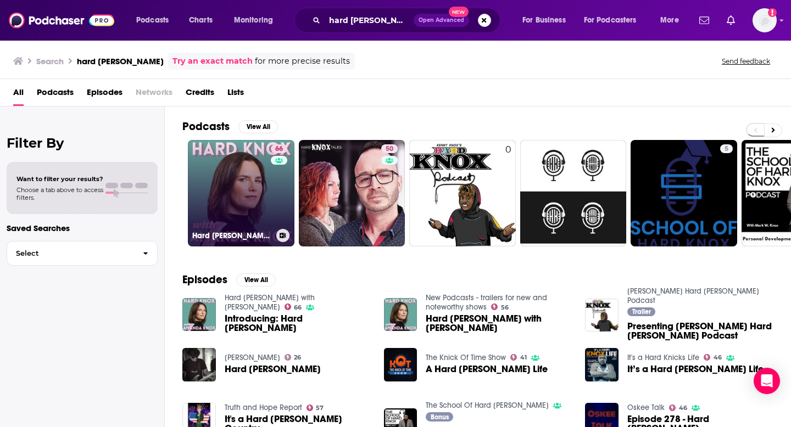
click at [232, 187] on link "66 Hard [PERSON_NAME] with [PERSON_NAME]" at bounding box center [241, 193] width 107 height 107
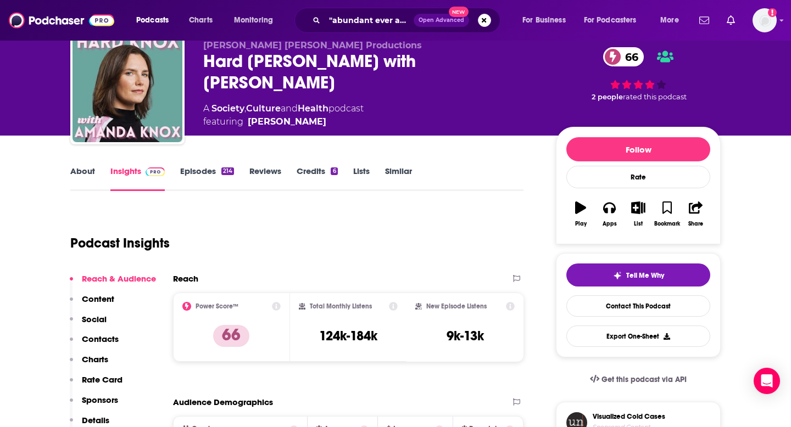
scroll to position [44, 0]
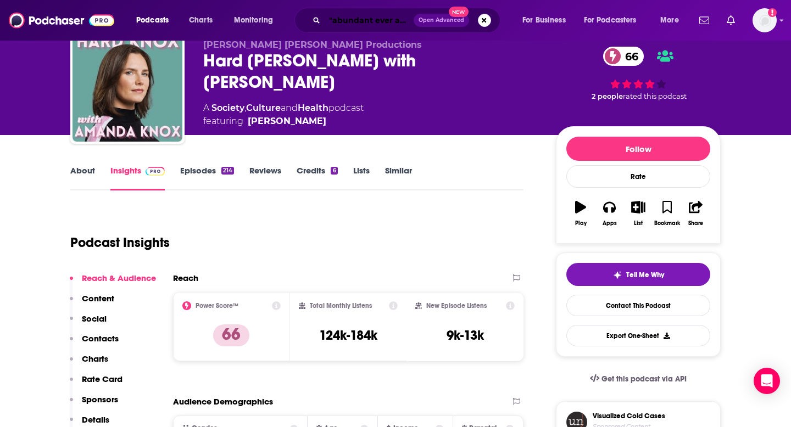
click at [340, 24] on input ""abundant ever after"" at bounding box center [369, 21] width 89 height 18
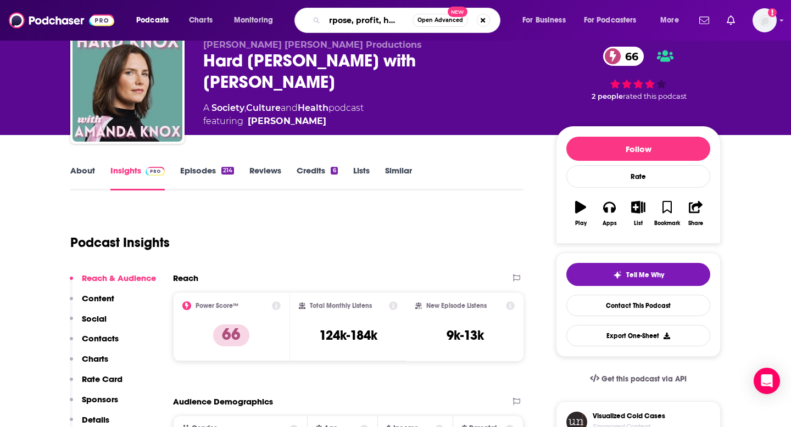
type input "purpose, profit, healing"
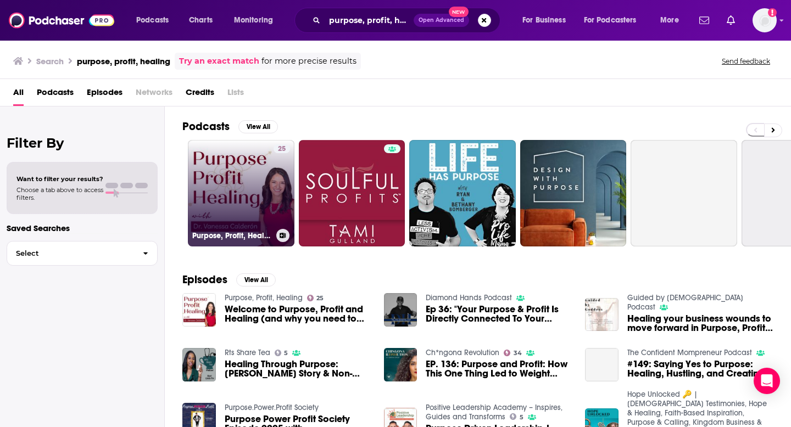
click at [222, 167] on link "25 Purpose, Profit, Healing" at bounding box center [241, 193] width 107 height 107
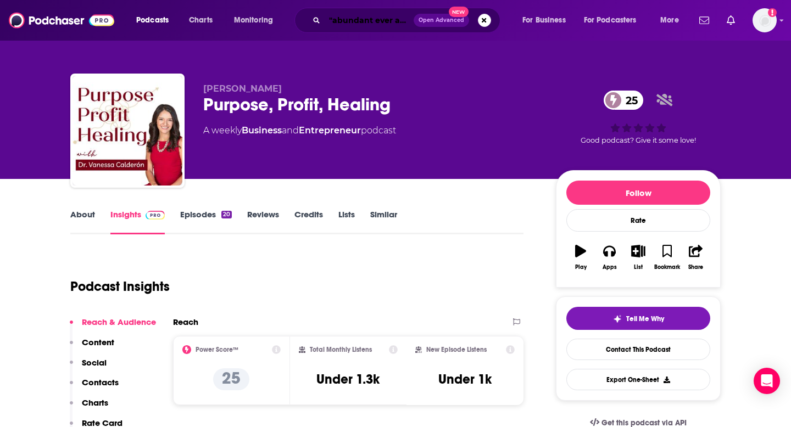
click at [351, 22] on input ""abundant ever after"" at bounding box center [369, 21] width 89 height 18
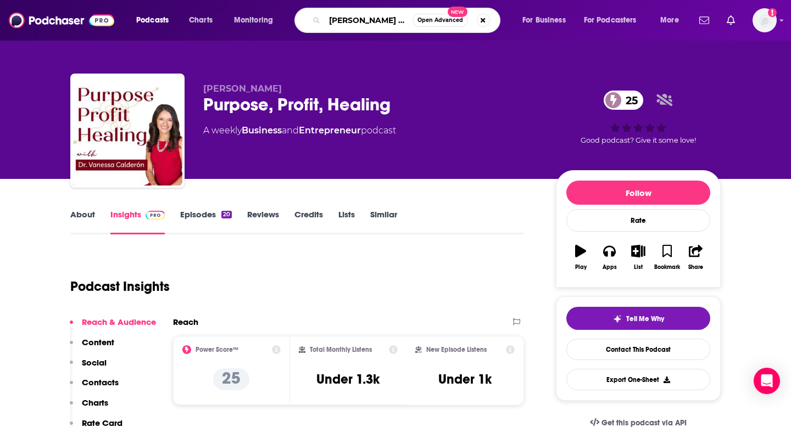
scroll to position [0, 2]
type input "[PERSON_NAME] experience"
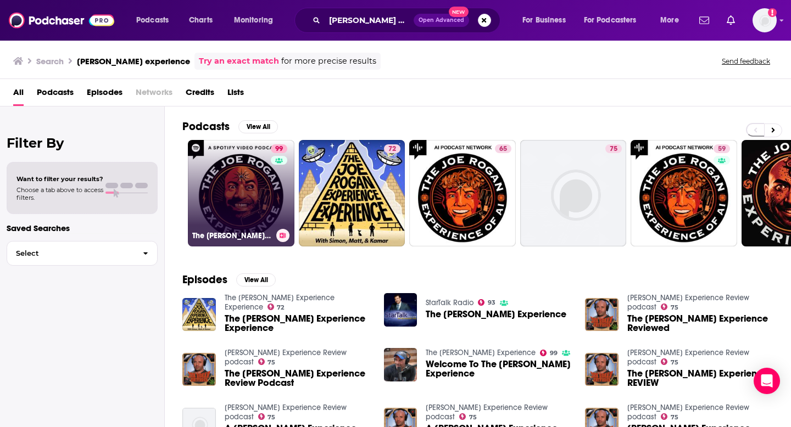
click at [227, 183] on link "99 The [PERSON_NAME] Experience" at bounding box center [241, 193] width 107 height 107
